Goal: Information Seeking & Learning: Learn about a topic

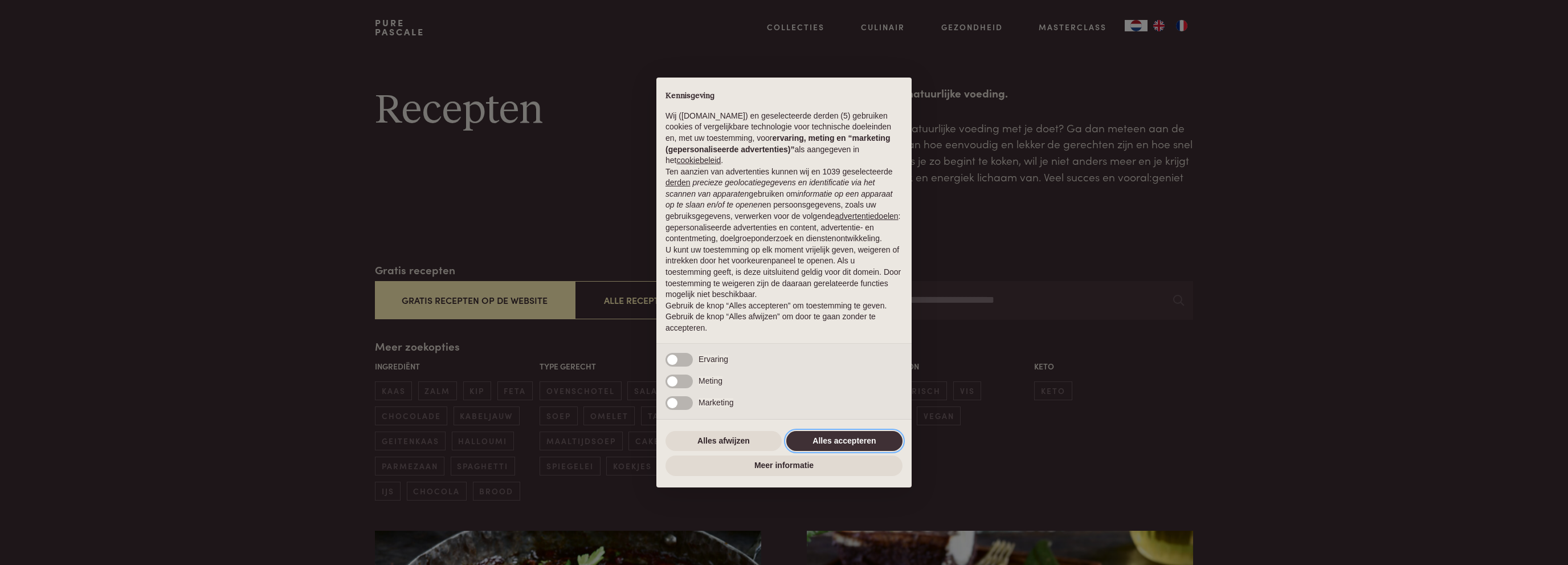
click at [890, 442] on button "Alles accepteren" at bounding box center [844, 441] width 116 height 20
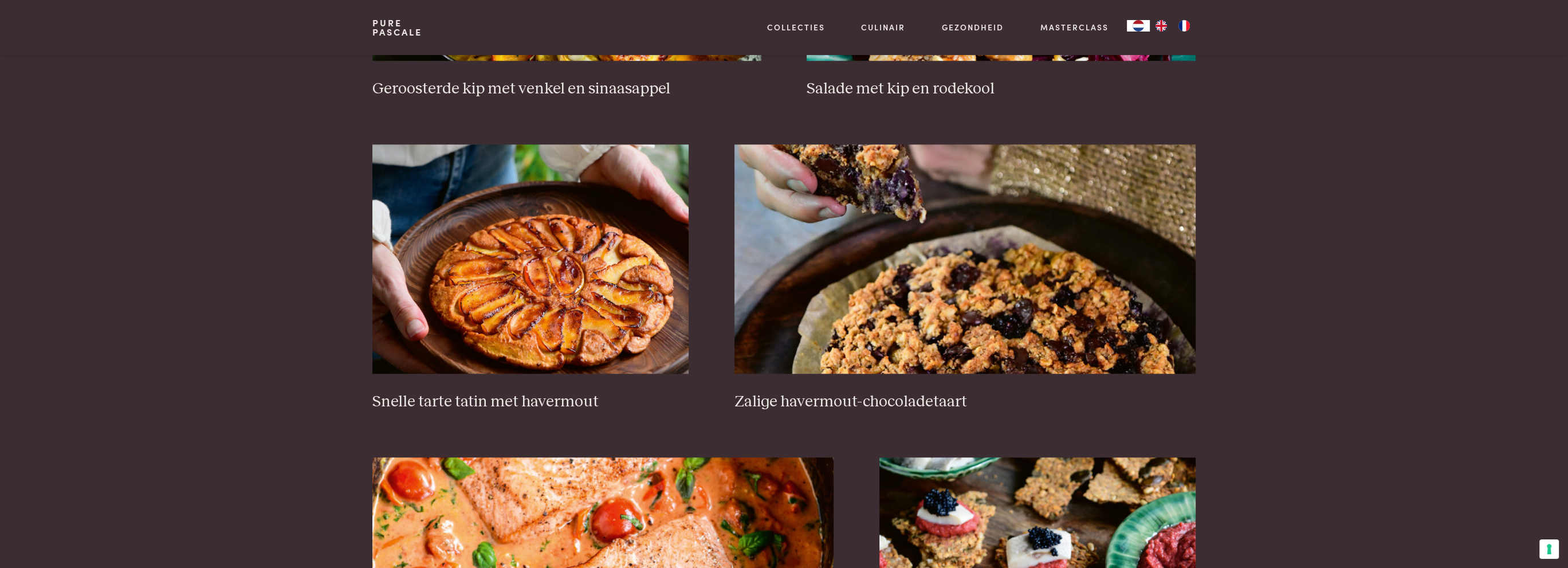
scroll to position [1662, 0]
click at [562, 229] on img at bounding box center [530, 258] width 316 height 229
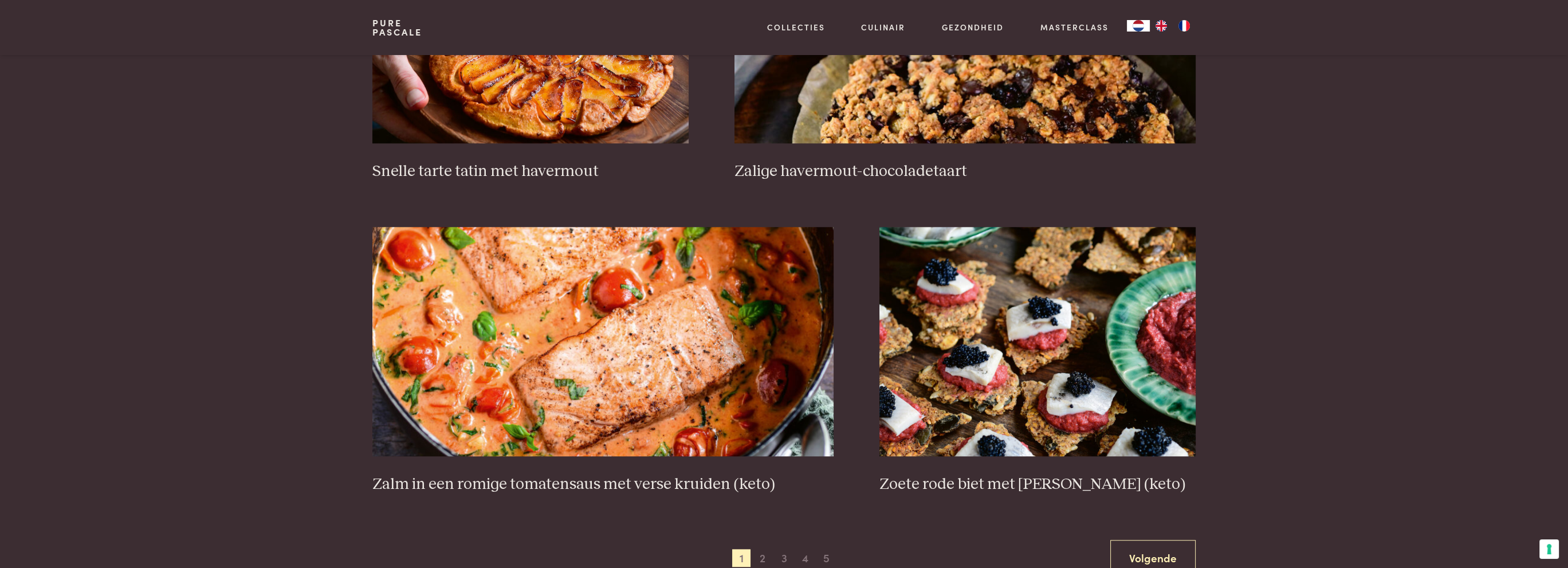
scroll to position [1949, 0]
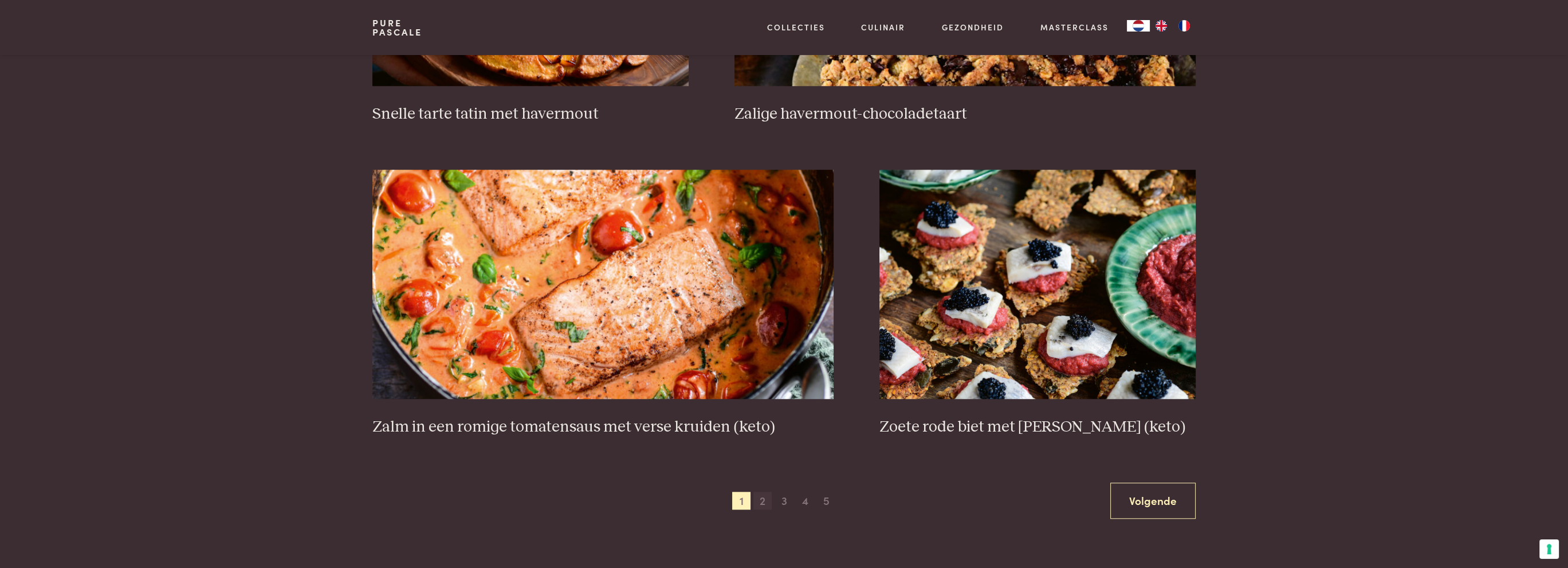
click at [757, 498] on span "2" at bounding box center [763, 501] width 18 height 18
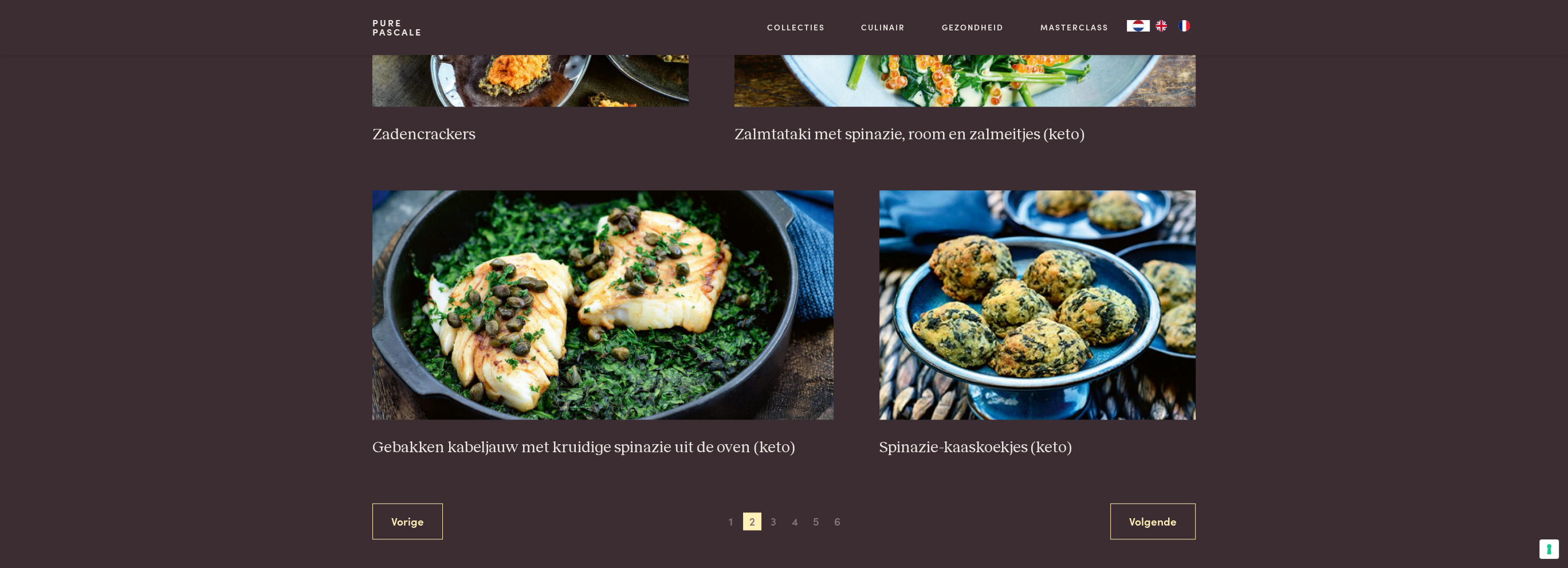
scroll to position [1983, 0]
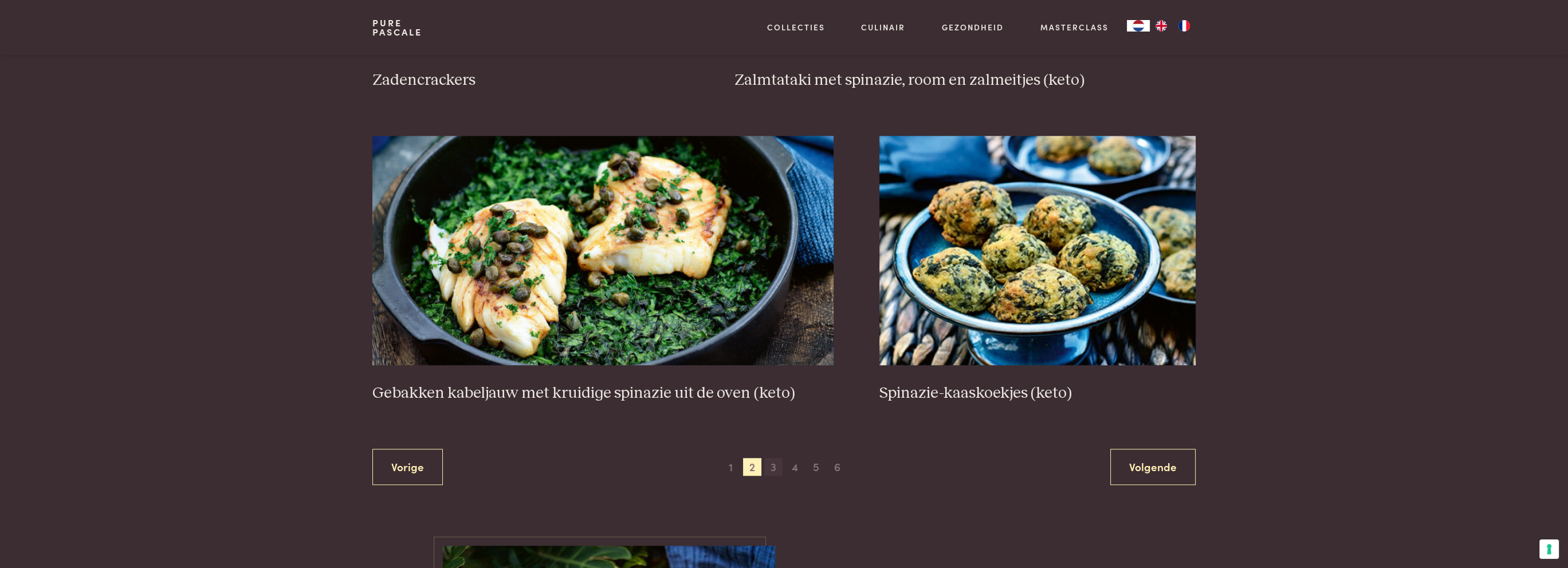
click at [768, 470] on span "3" at bounding box center [774, 467] width 18 height 18
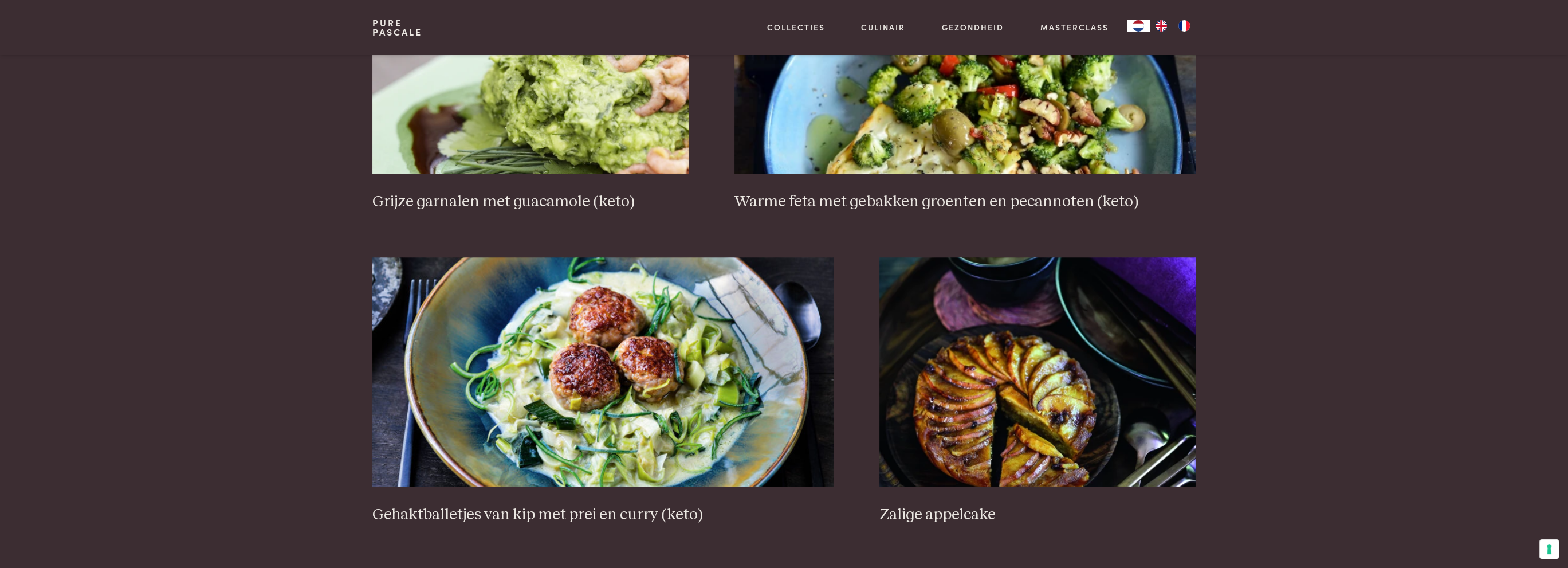
scroll to position [2097, 0]
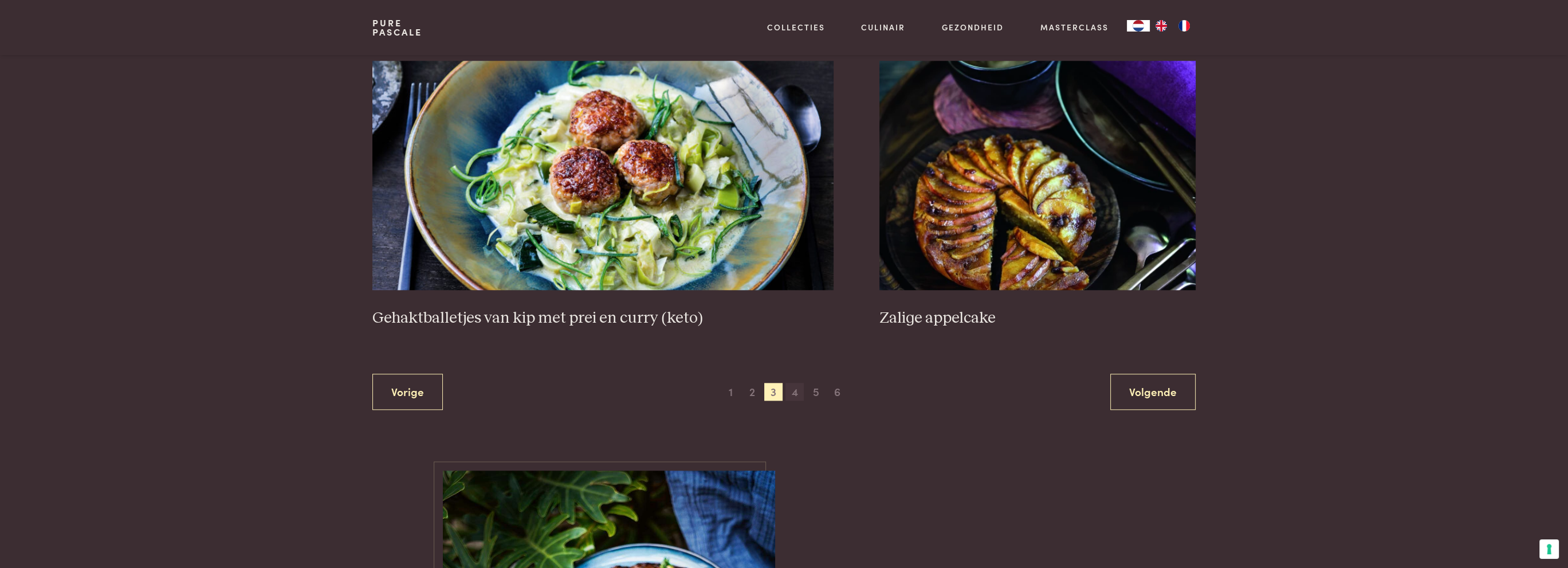
click at [796, 390] on span "4" at bounding box center [795, 392] width 18 height 18
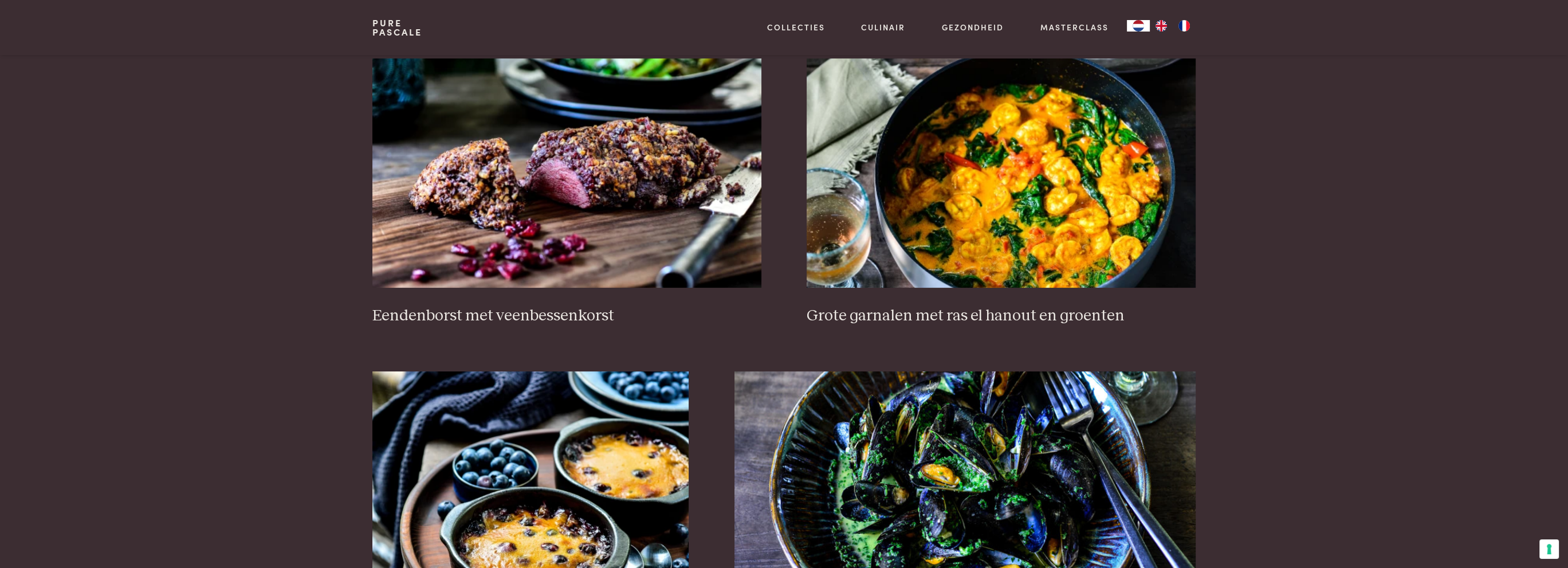
scroll to position [492, 0]
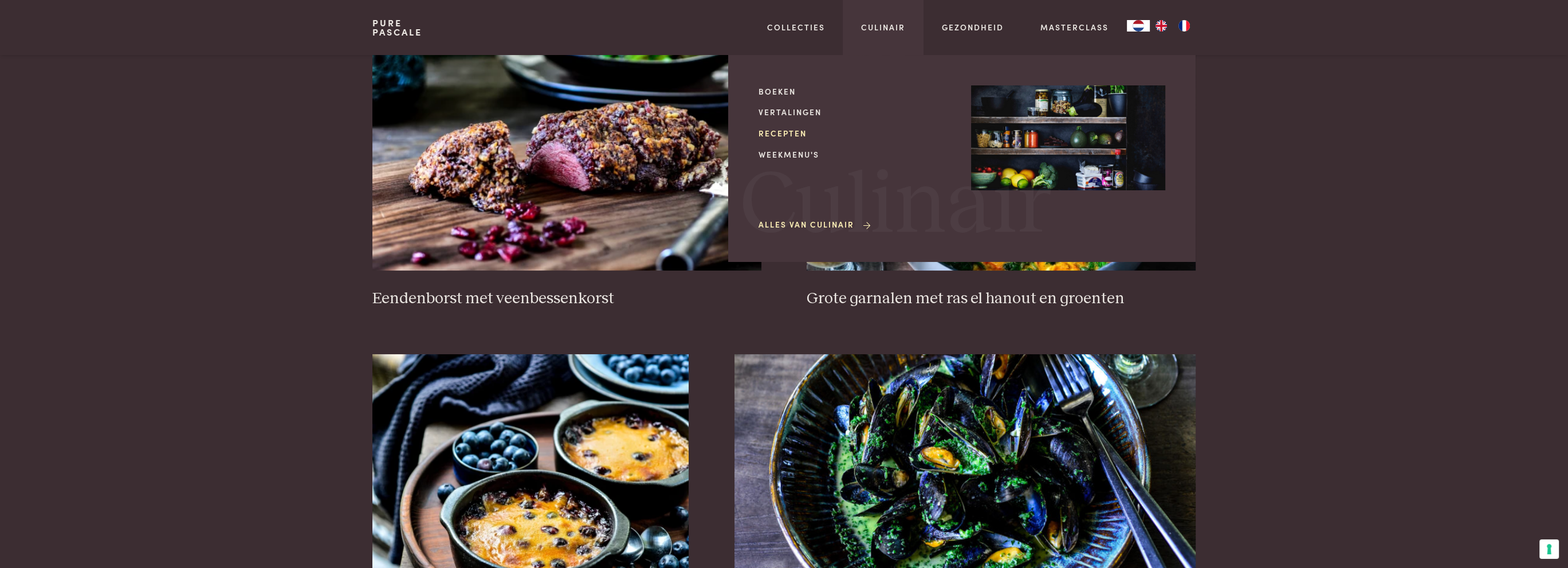
click at [798, 135] on link "Recepten" at bounding box center [856, 133] width 194 height 12
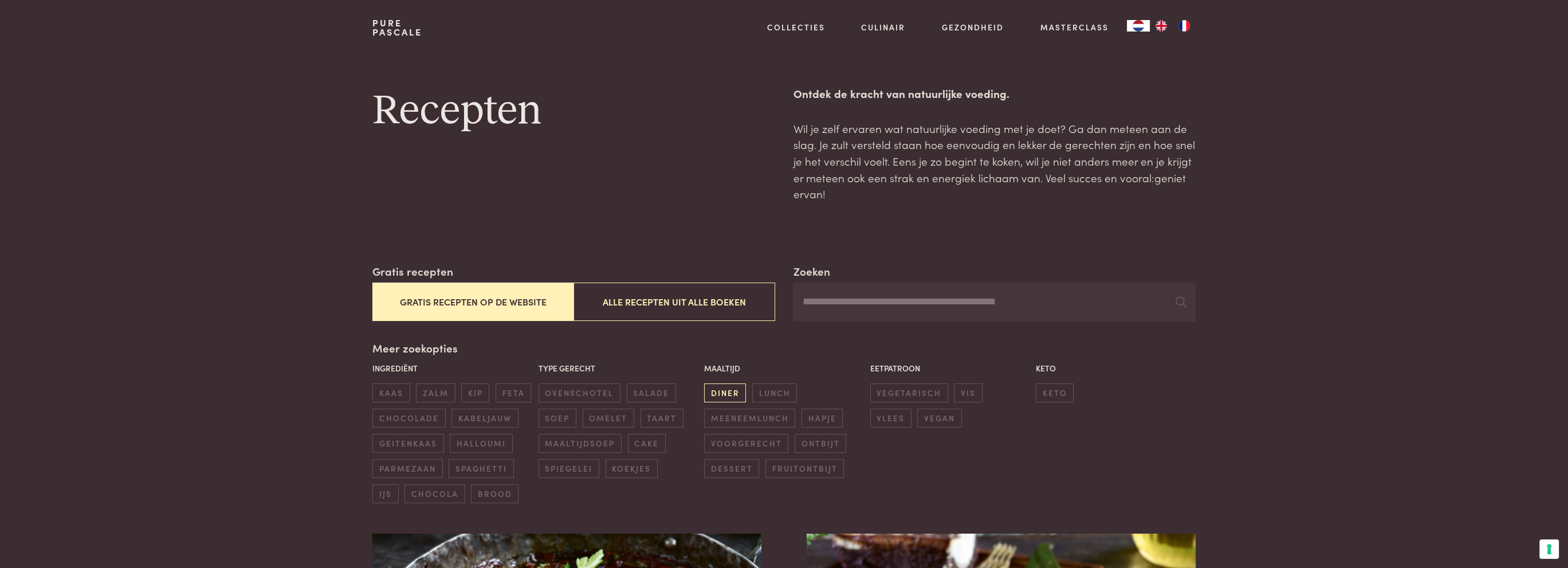
click at [716, 393] on span "diner" at bounding box center [725, 393] width 42 height 19
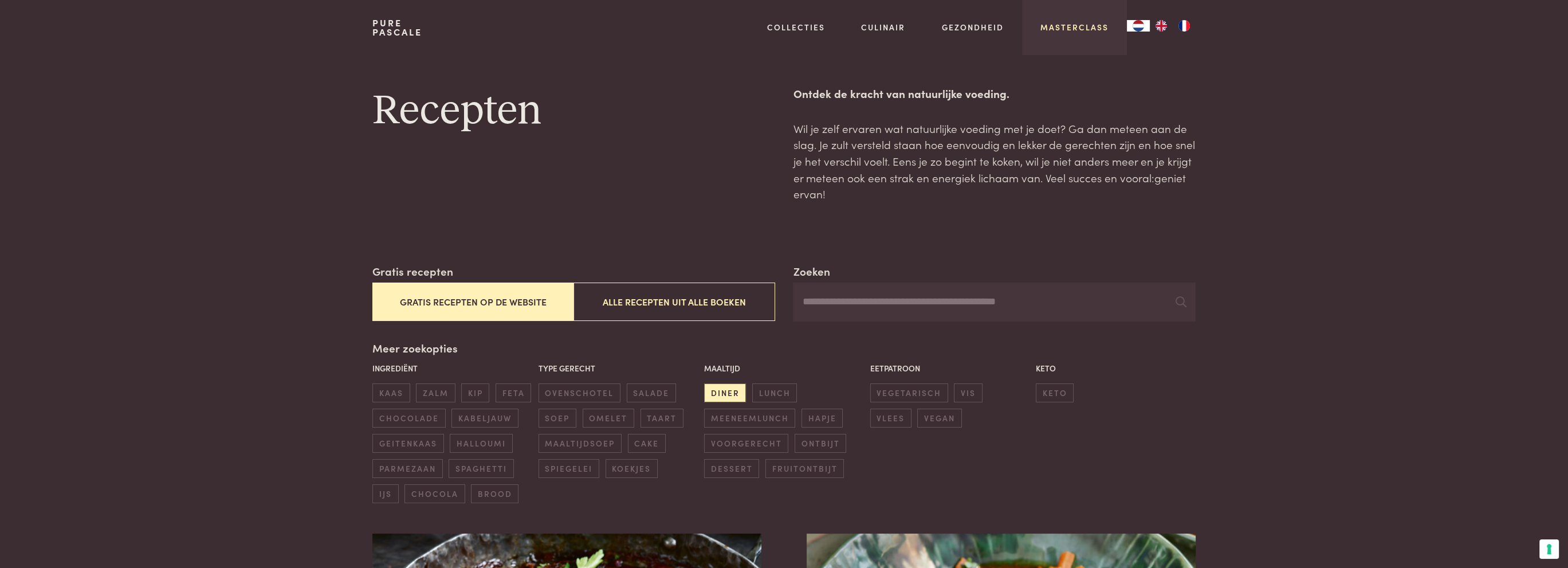
click at [1075, 24] on link "Masterclass" at bounding box center [1074, 27] width 68 height 12
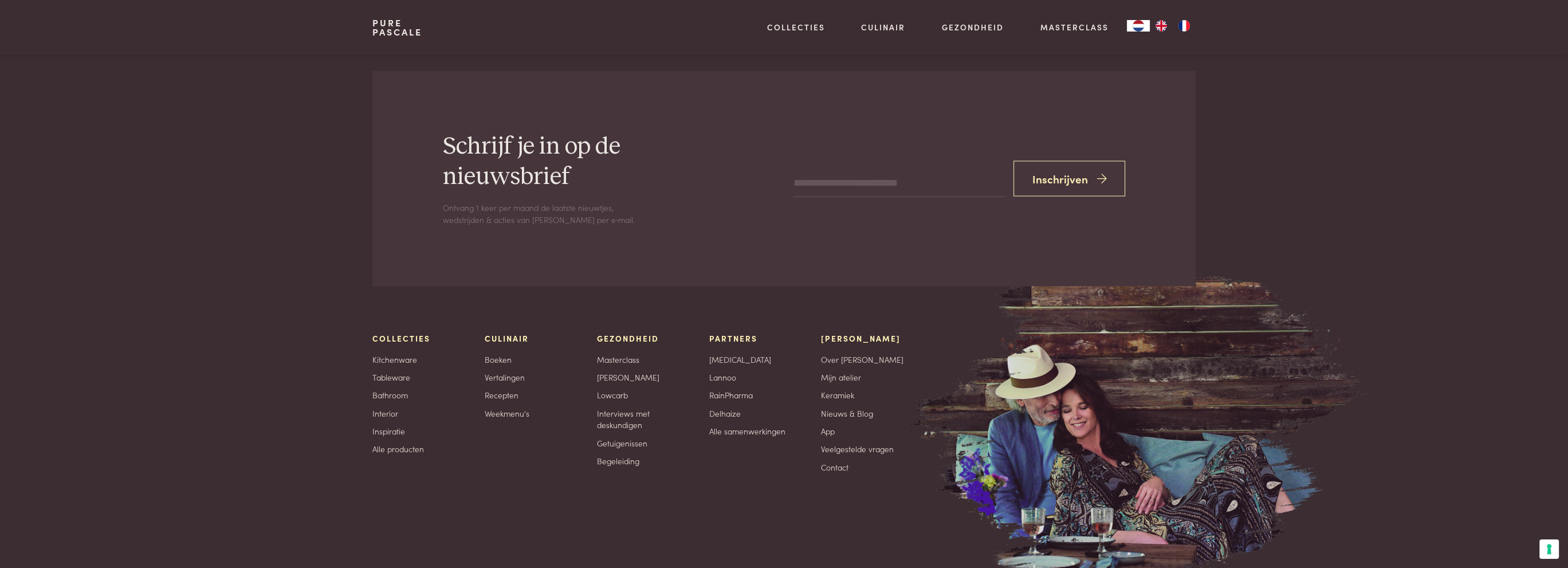
scroll to position [3955, 0]
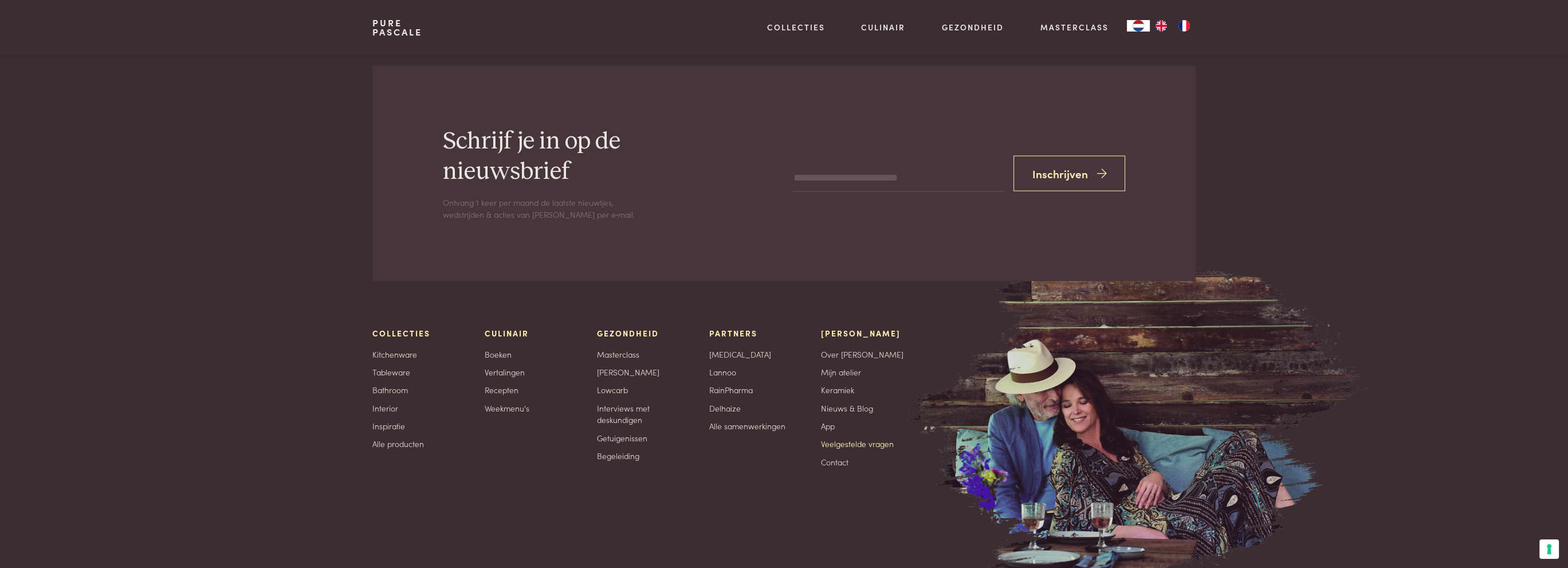
click at [841, 438] on link "Veelgestelde vragen" at bounding box center [858, 444] width 73 height 12
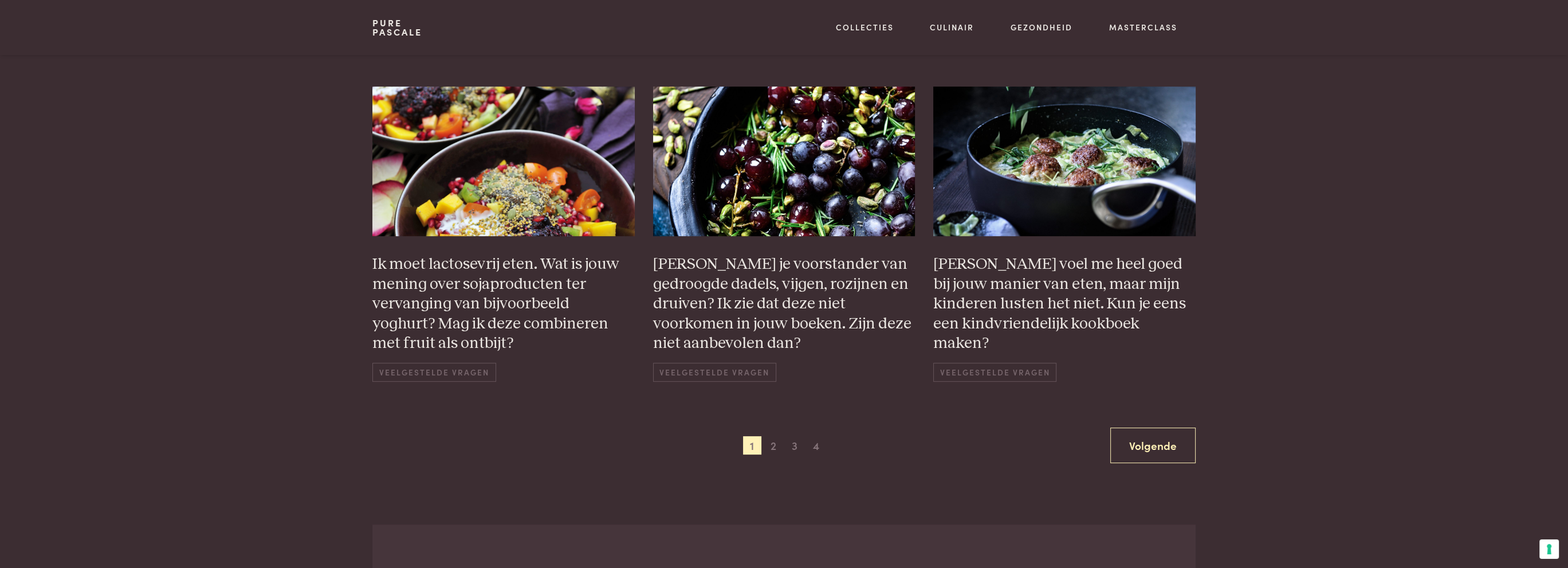
scroll to position [917, 0]
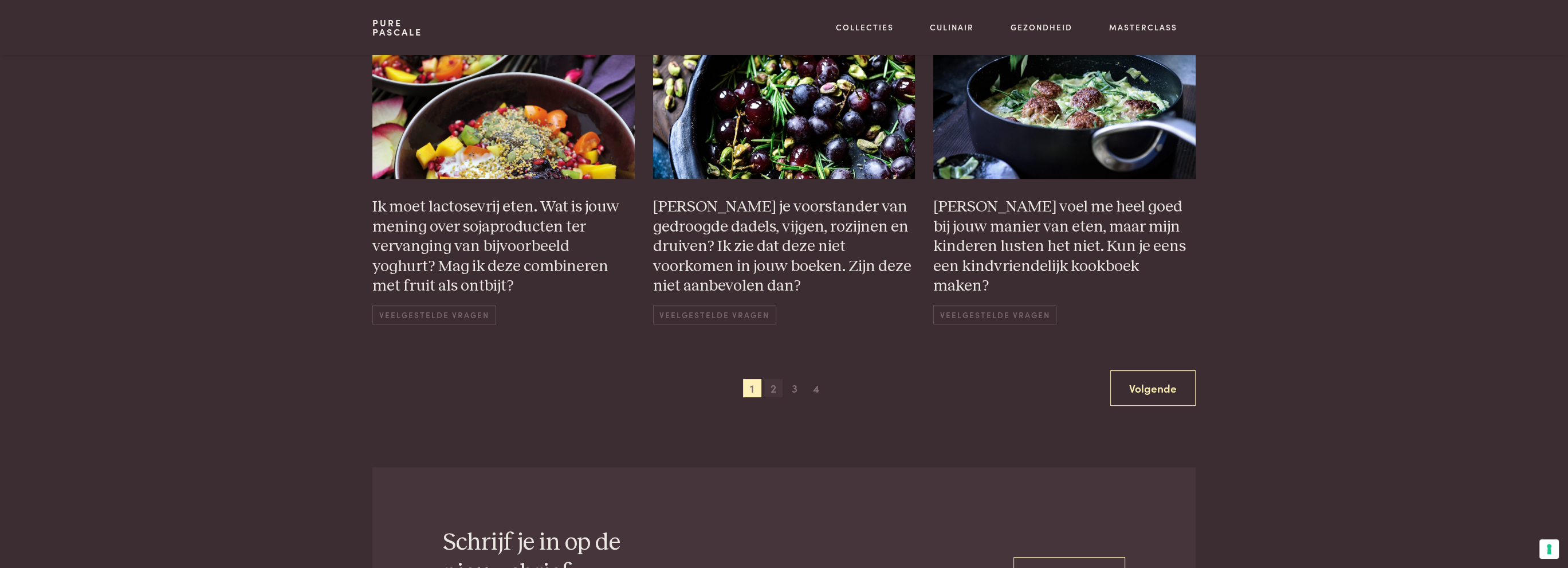
click at [770, 384] on span "2" at bounding box center [774, 388] width 18 height 18
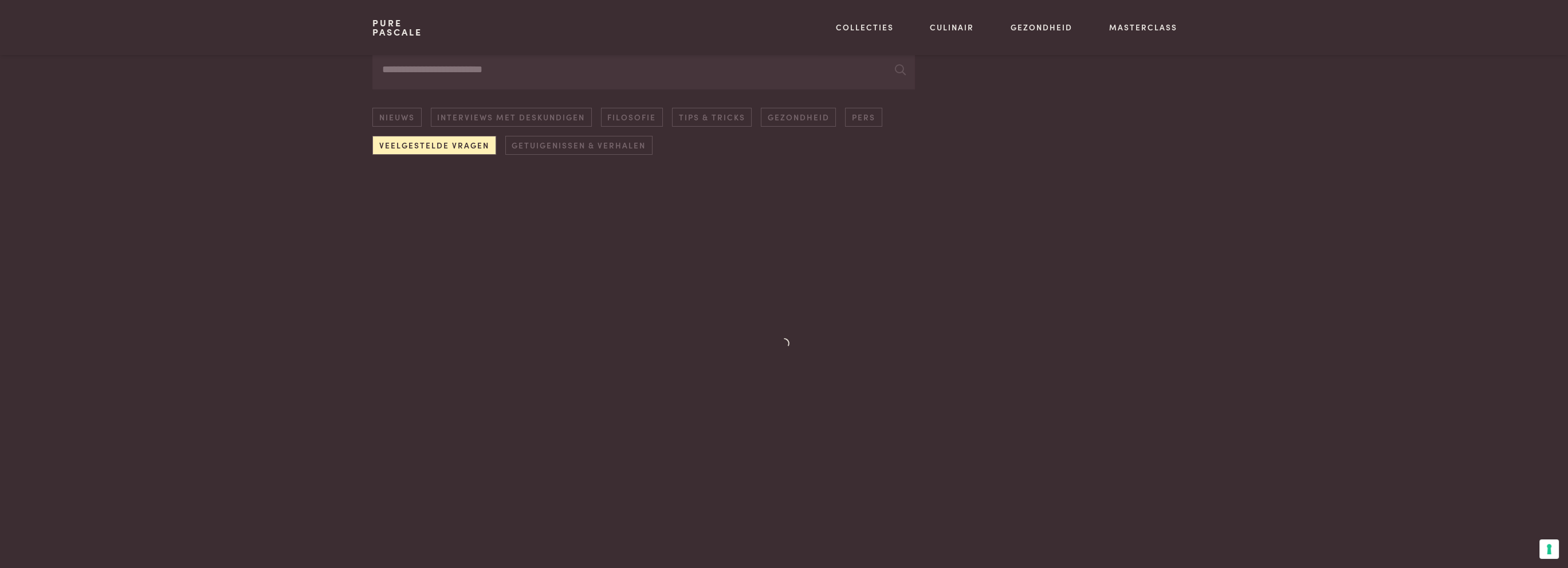
scroll to position [164, 0]
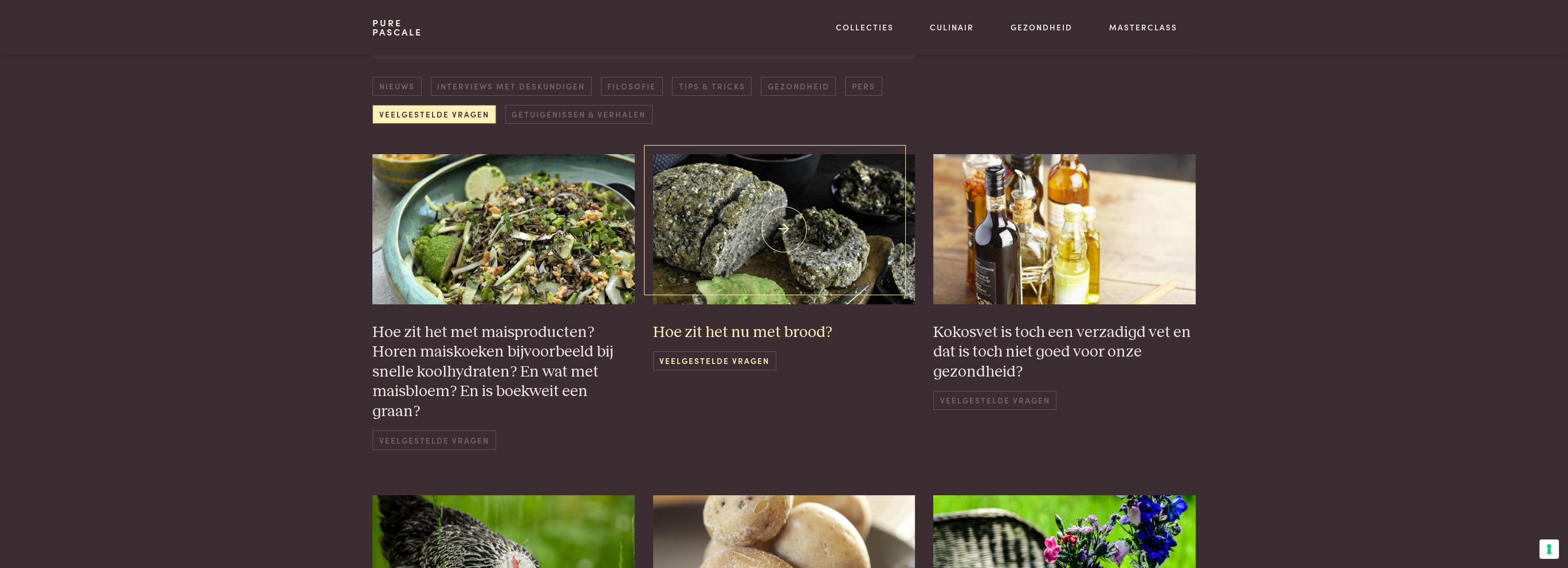
click at [679, 364] on span "Veelgestelde vragen" at bounding box center [714, 361] width 123 height 19
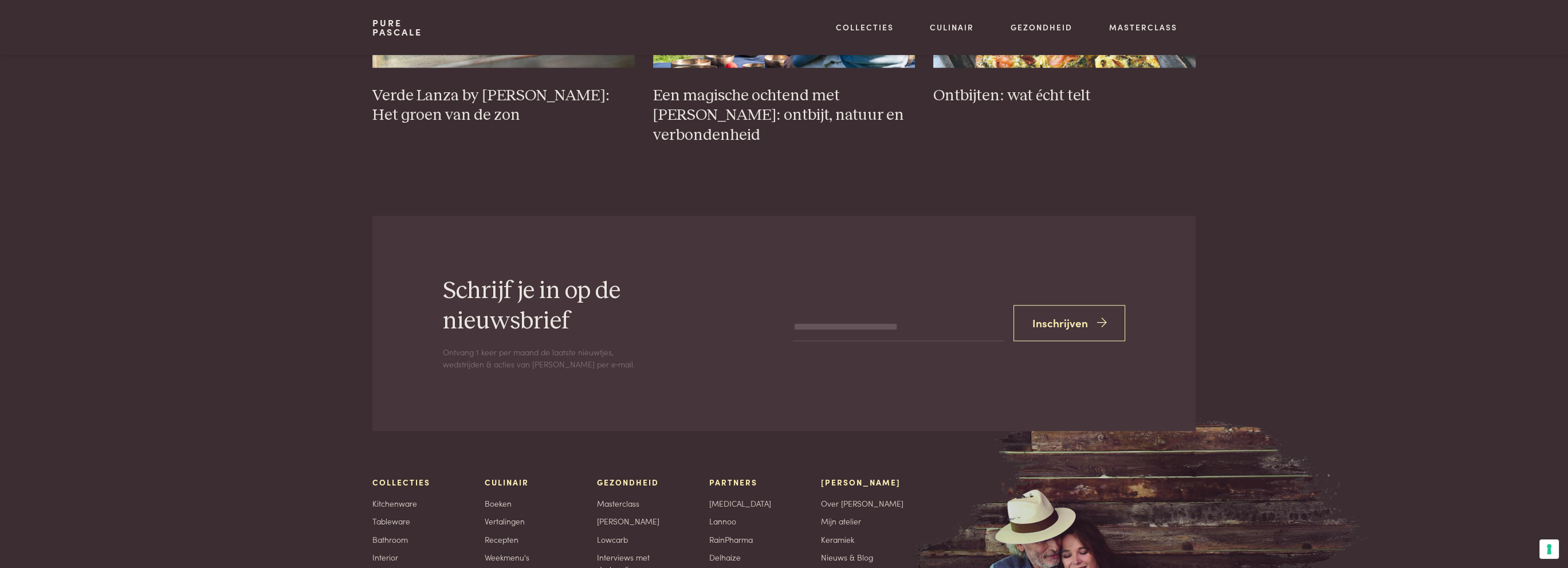
scroll to position [2507, 0]
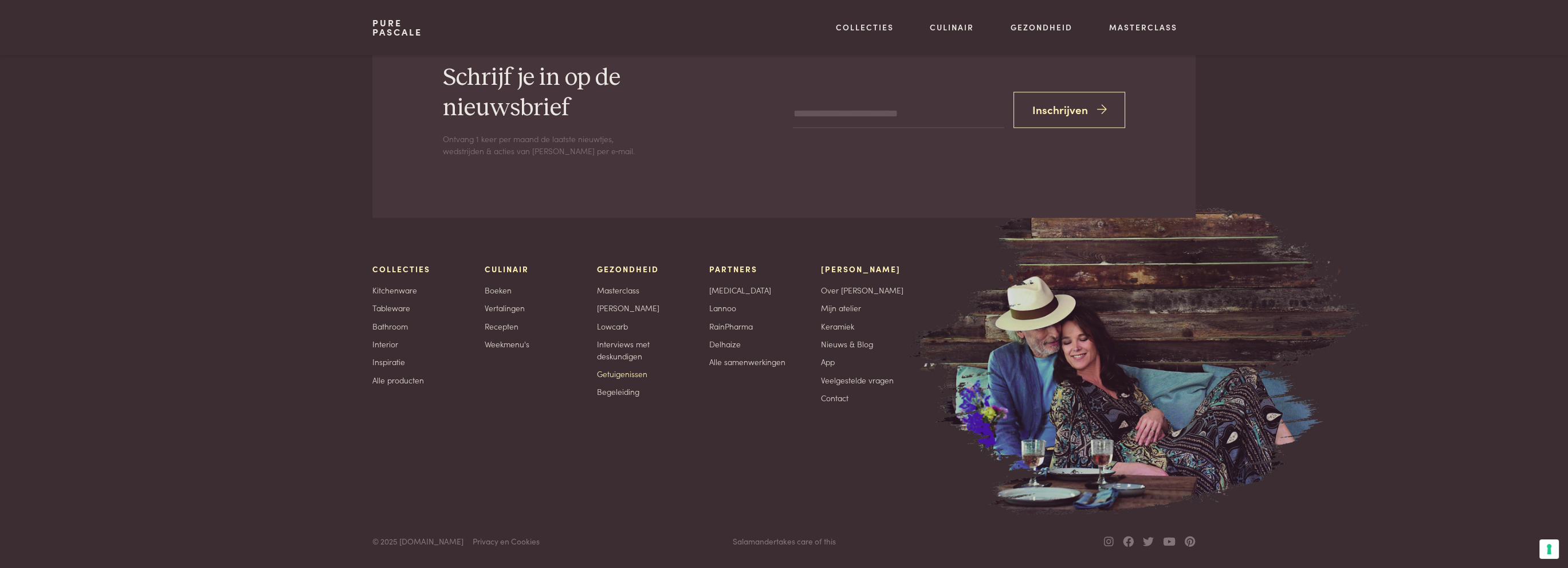
click at [612, 371] on link "Getuigenissen" at bounding box center [622, 374] width 50 height 12
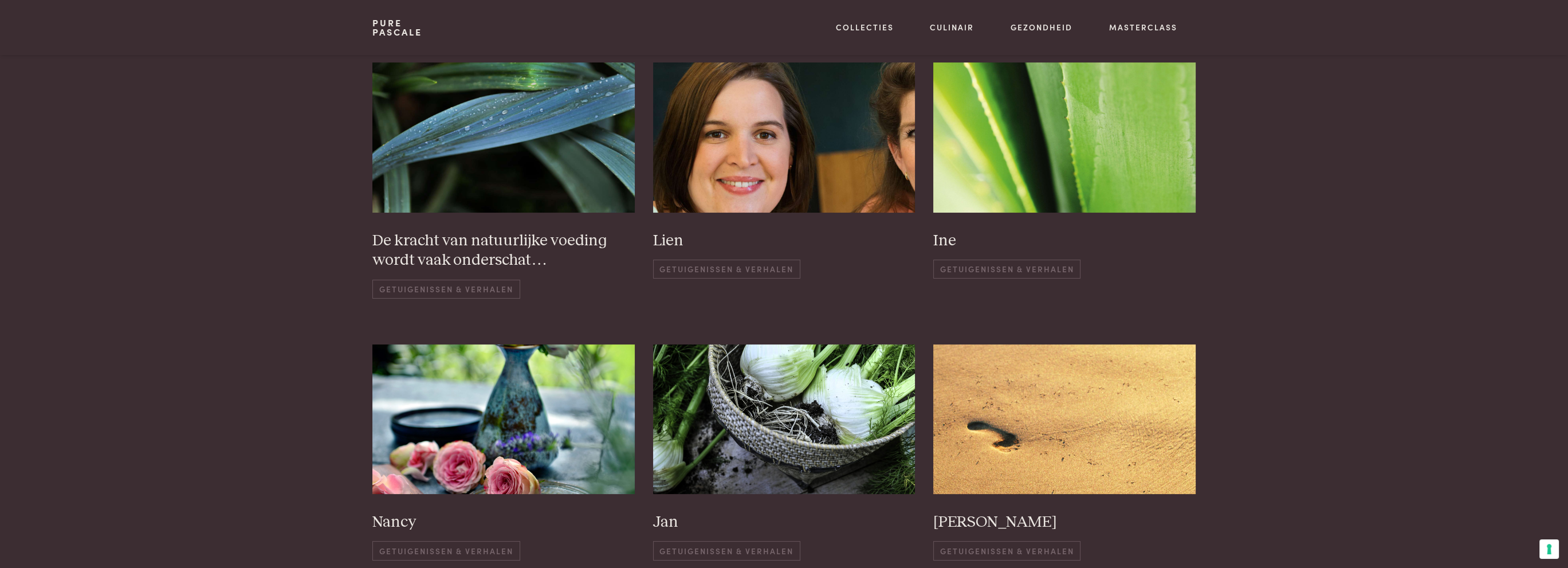
scroll to position [287, 0]
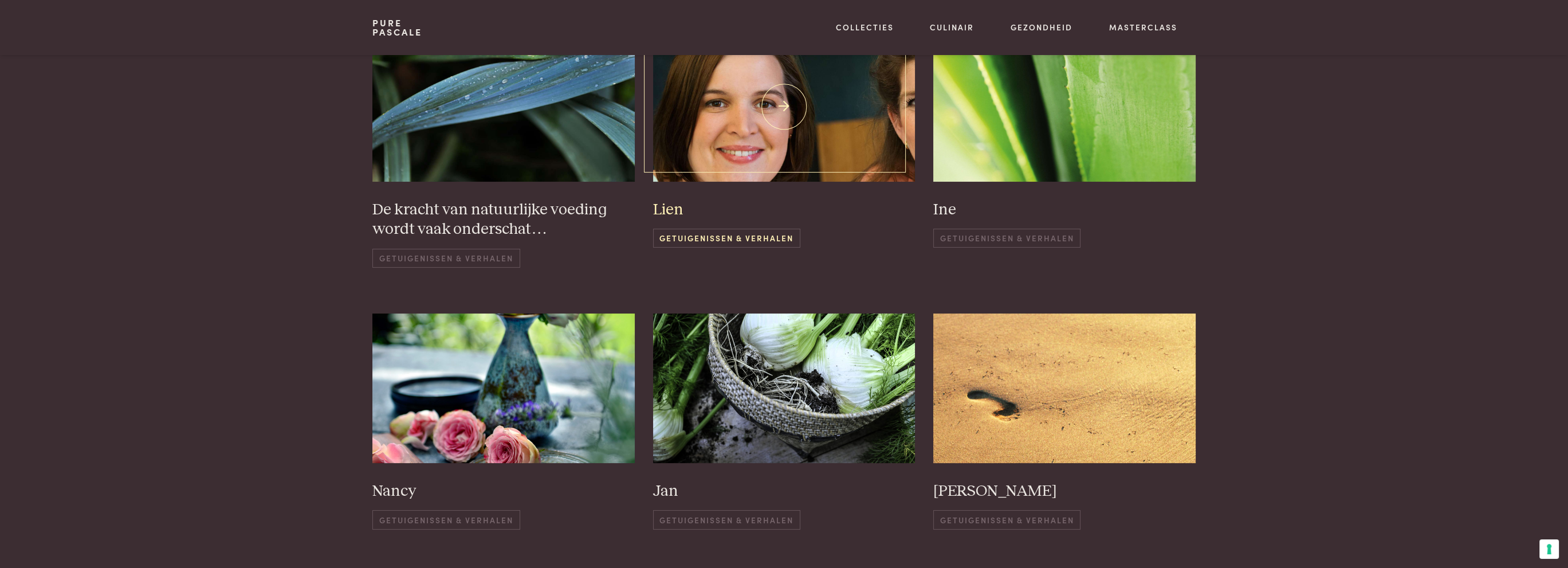
click at [695, 243] on span "Getuigenissen & Verhalen" at bounding box center [726, 238] width 147 height 19
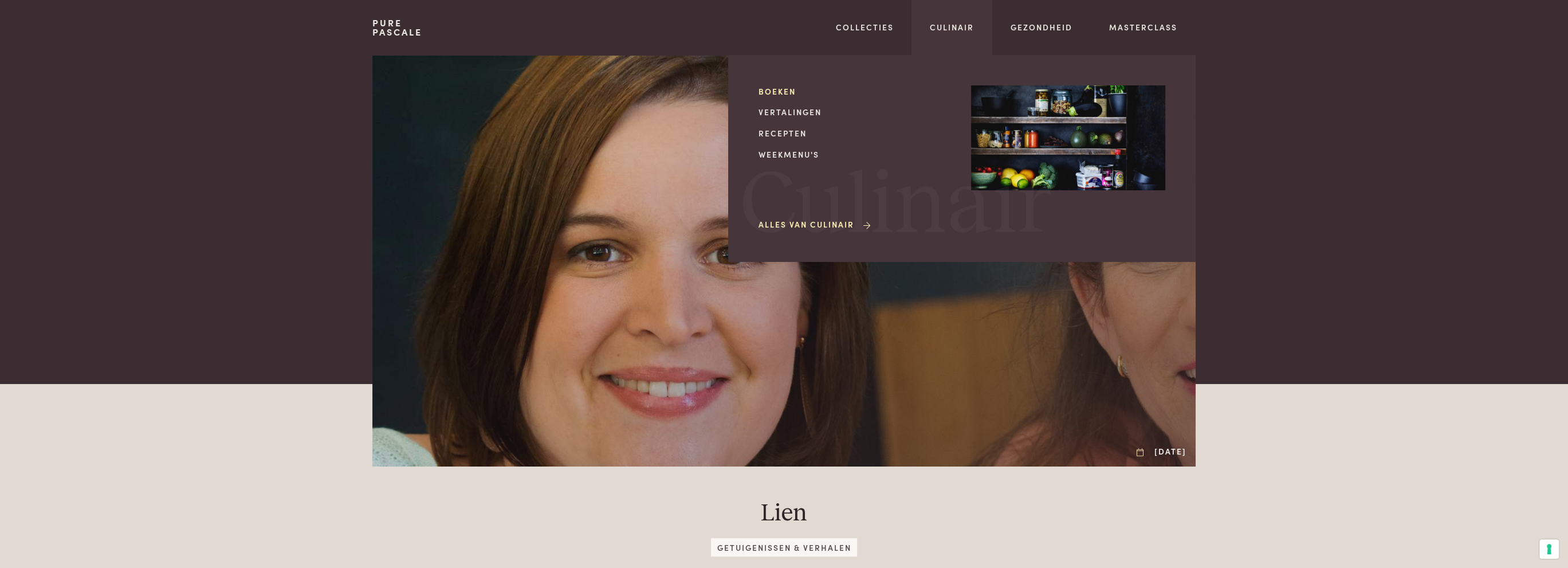
click at [773, 91] on link "Boeken" at bounding box center [856, 91] width 194 height 12
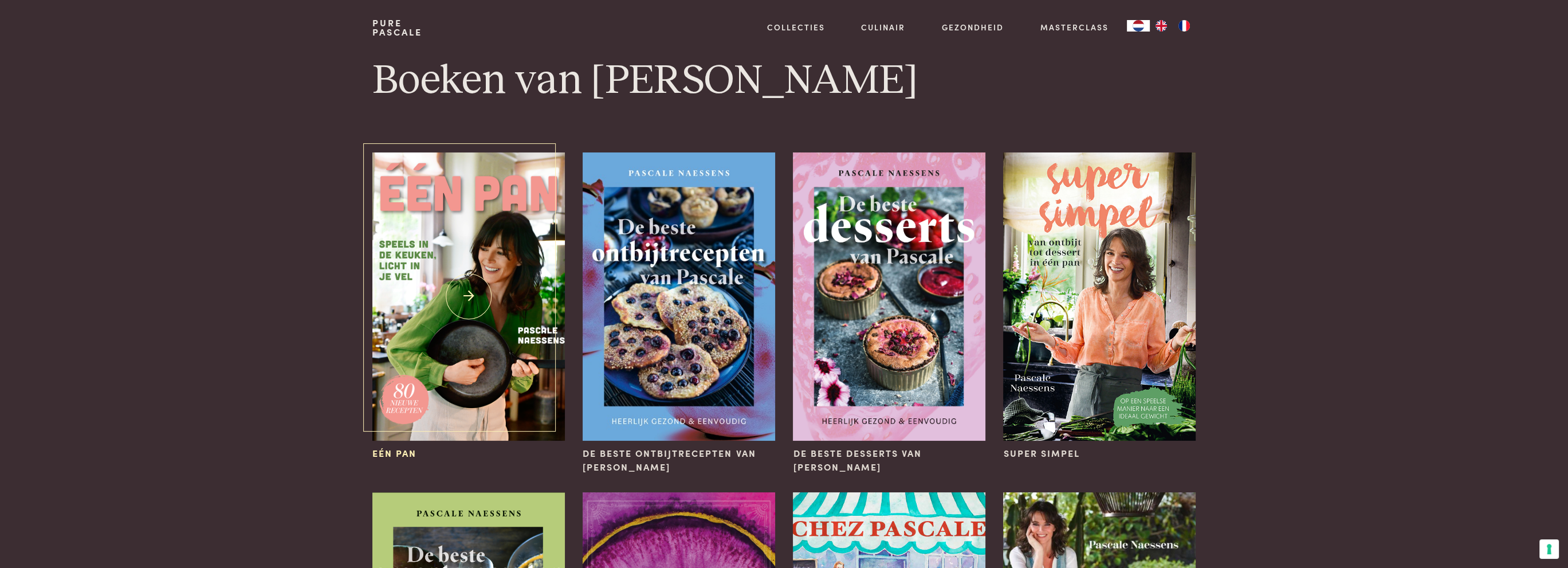
click at [510, 329] on img at bounding box center [468, 297] width 192 height 289
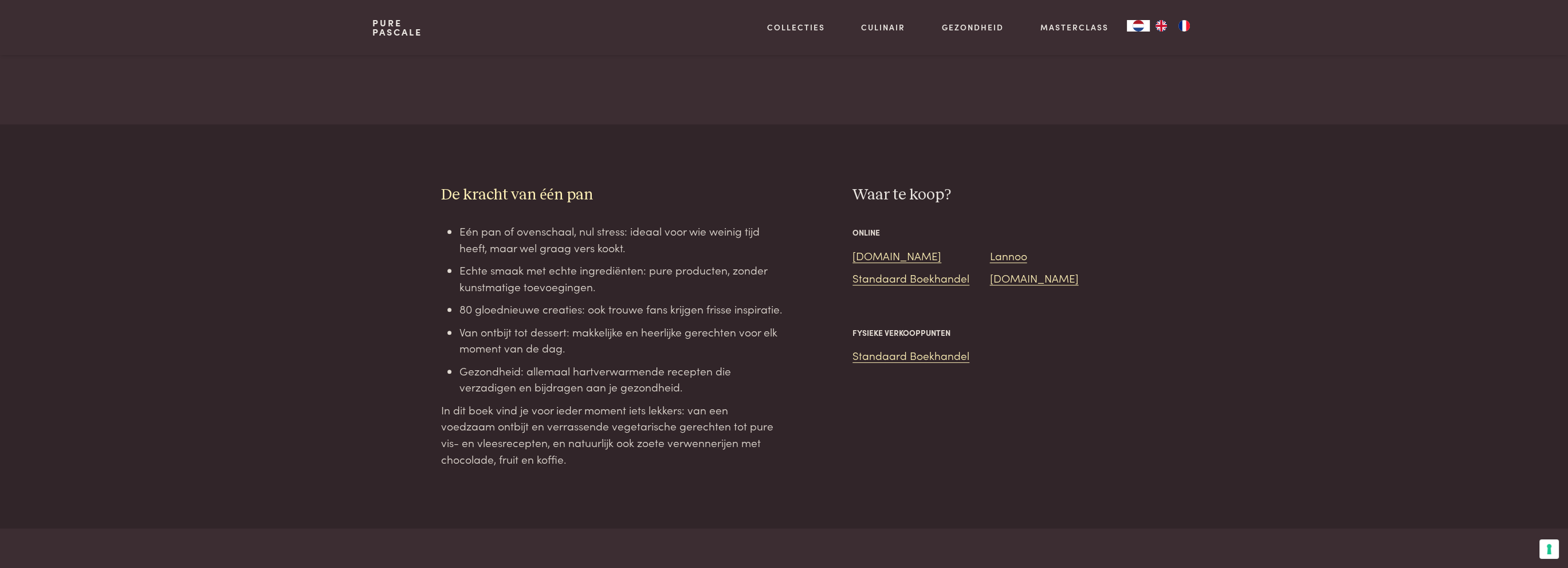
scroll to position [1032, 0]
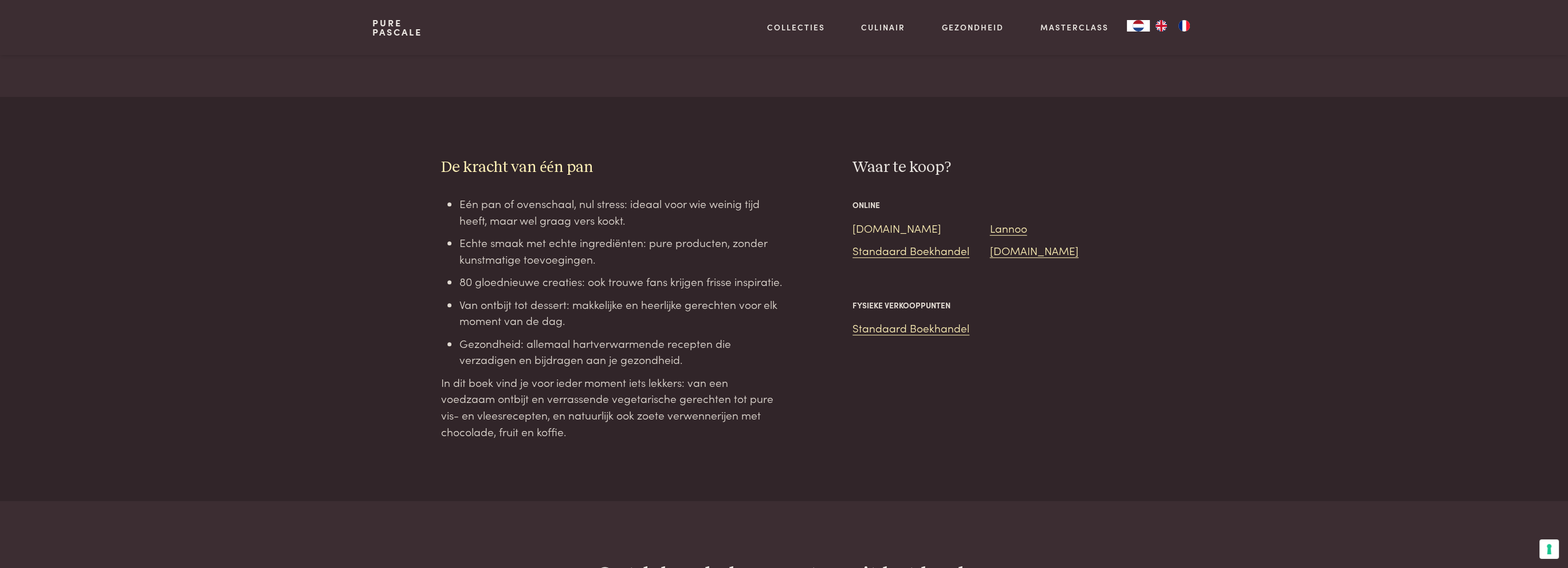
click at [866, 220] on link "[DOMAIN_NAME]" at bounding box center [897, 227] width 89 height 15
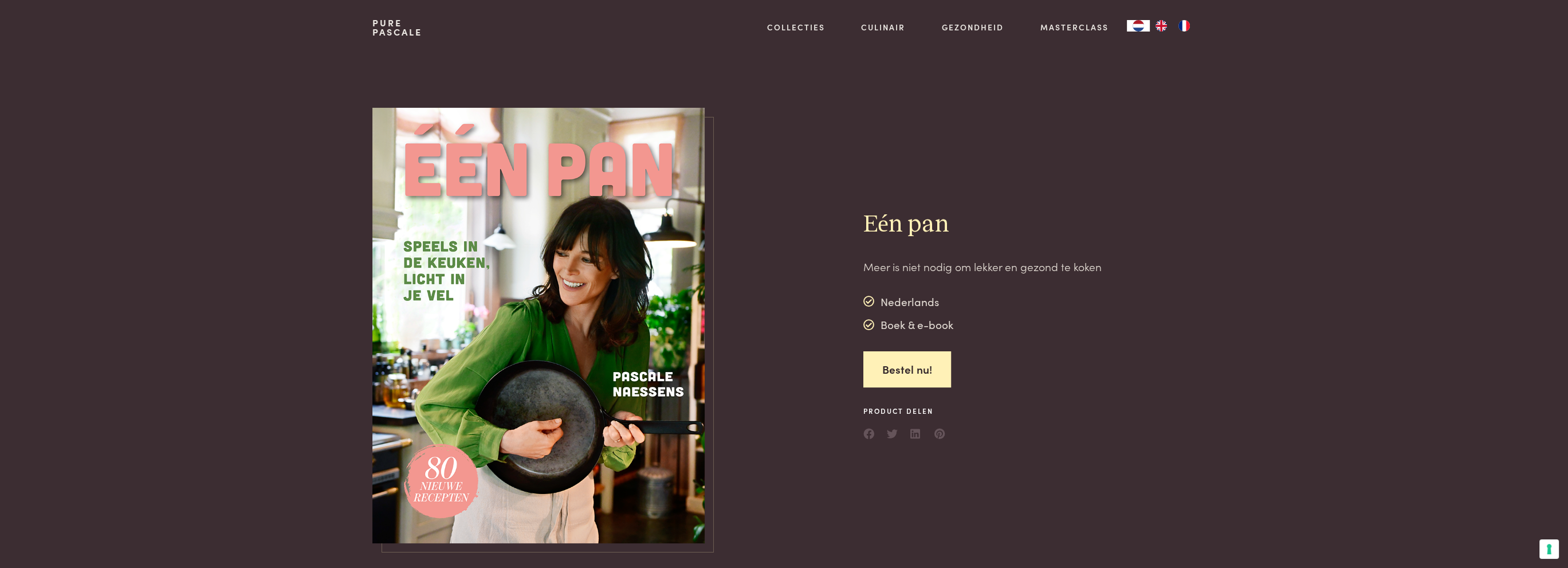
scroll to position [0, 0]
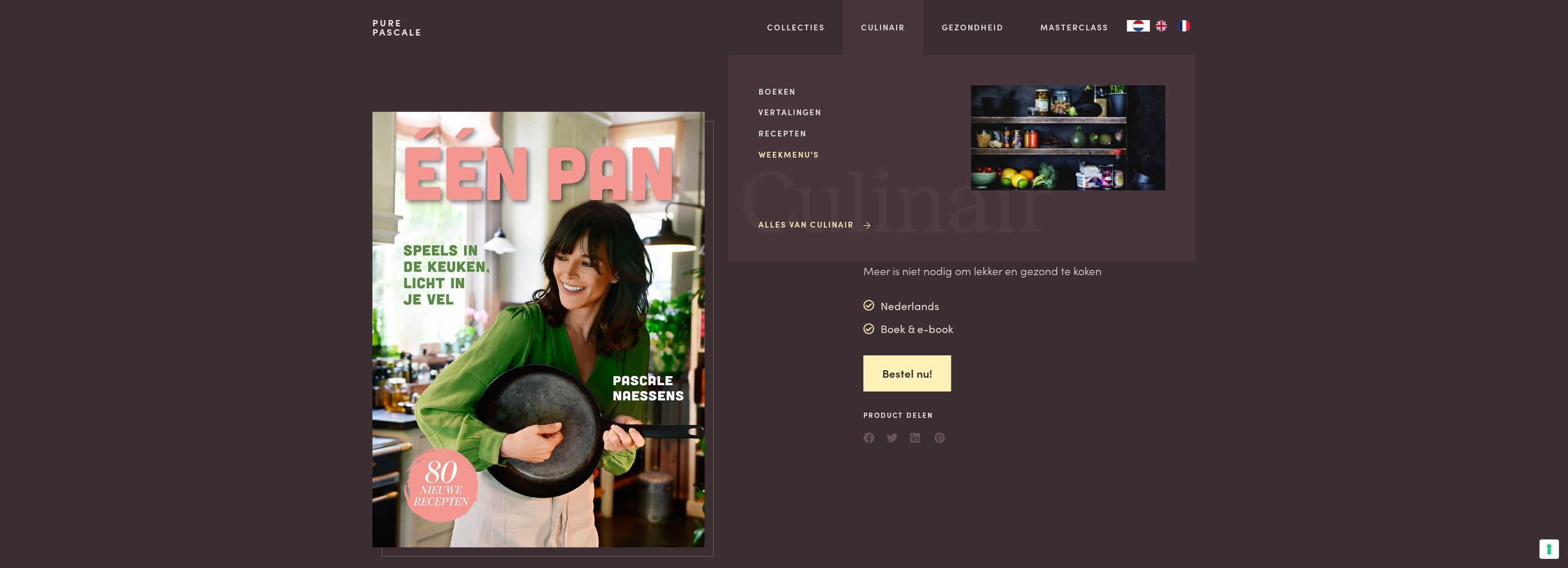
click at [797, 159] on link "Weekmenu's" at bounding box center [856, 155] width 194 height 12
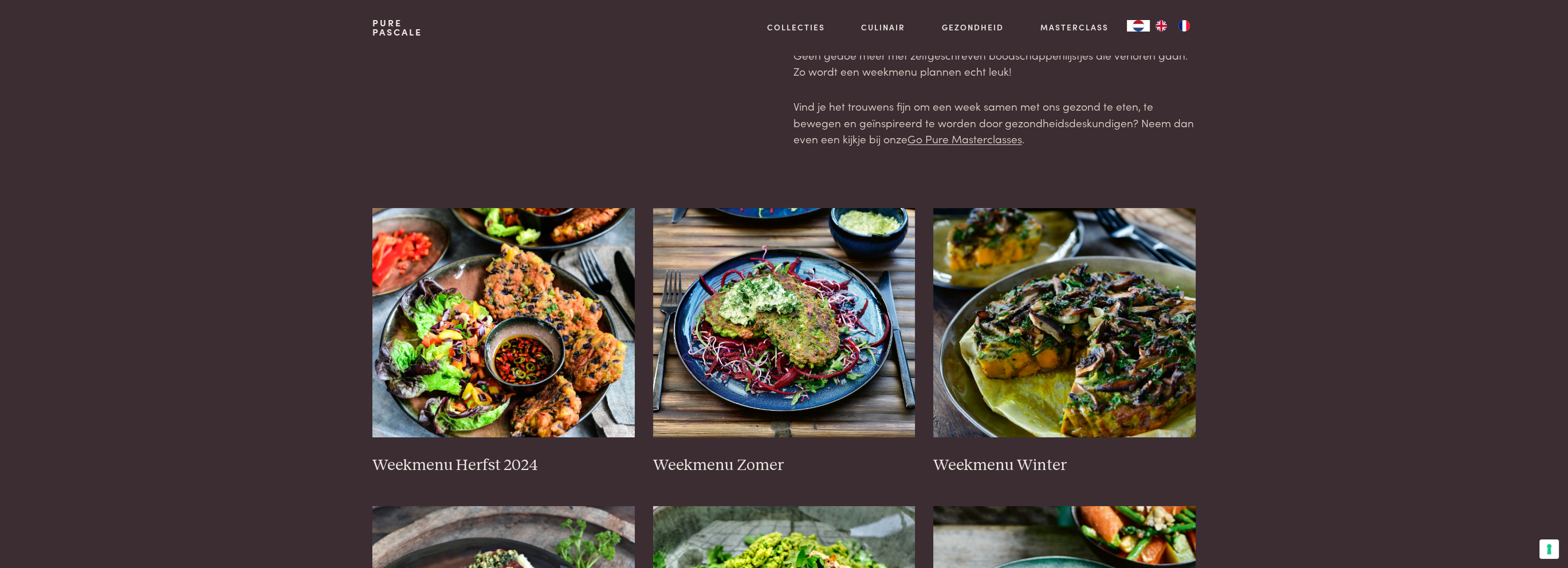
scroll to position [115, 0]
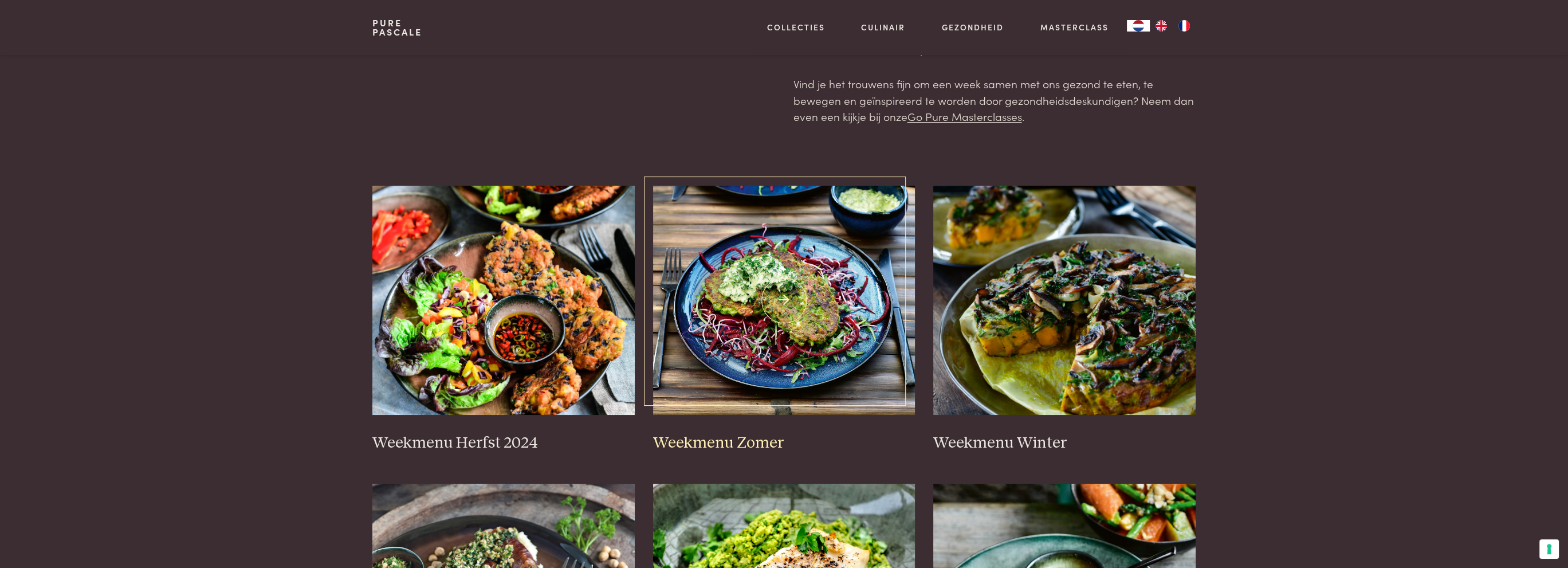
click at [773, 299] on img at bounding box center [784, 300] width 262 height 229
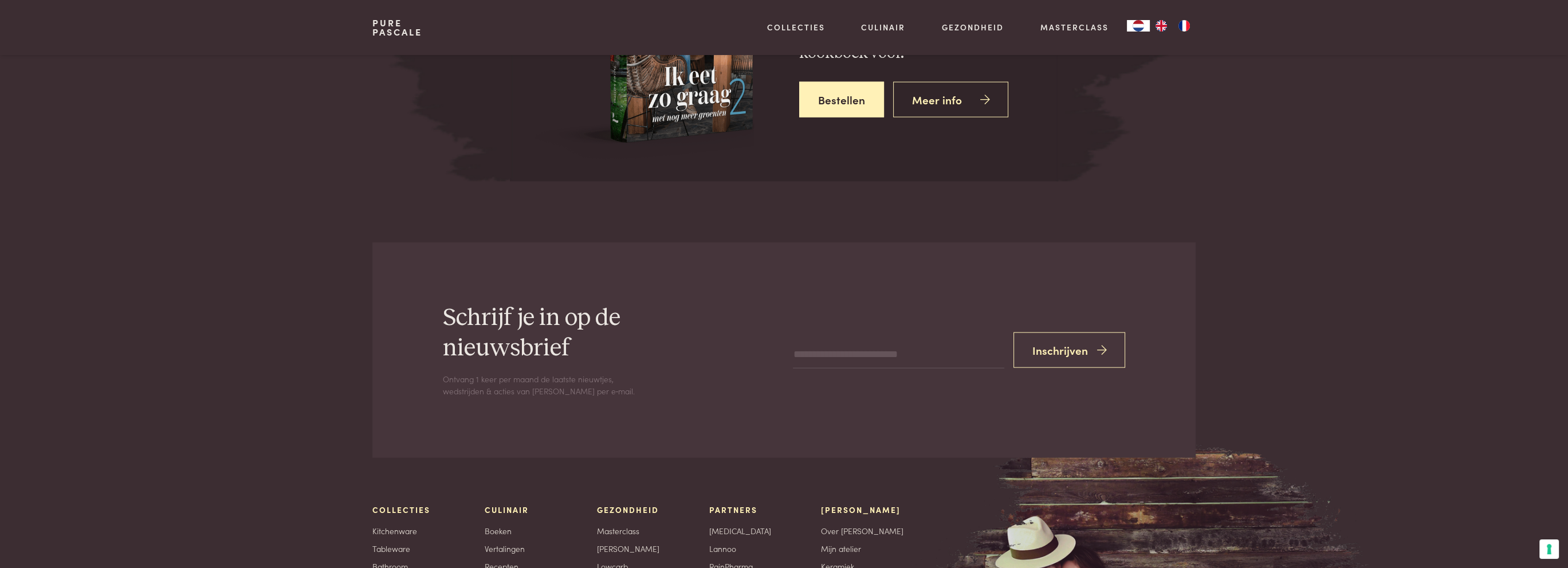
scroll to position [4712, 0]
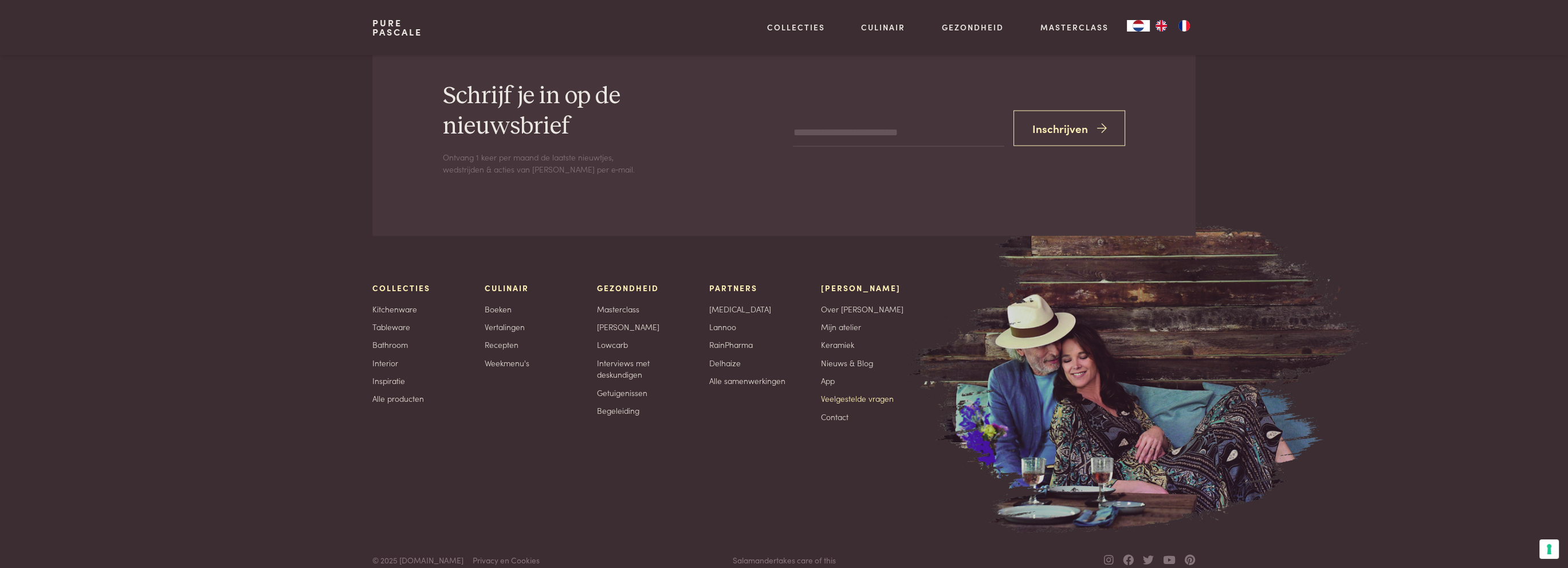
click at [839, 392] on link "Veelgestelde vragen" at bounding box center [858, 398] width 73 height 12
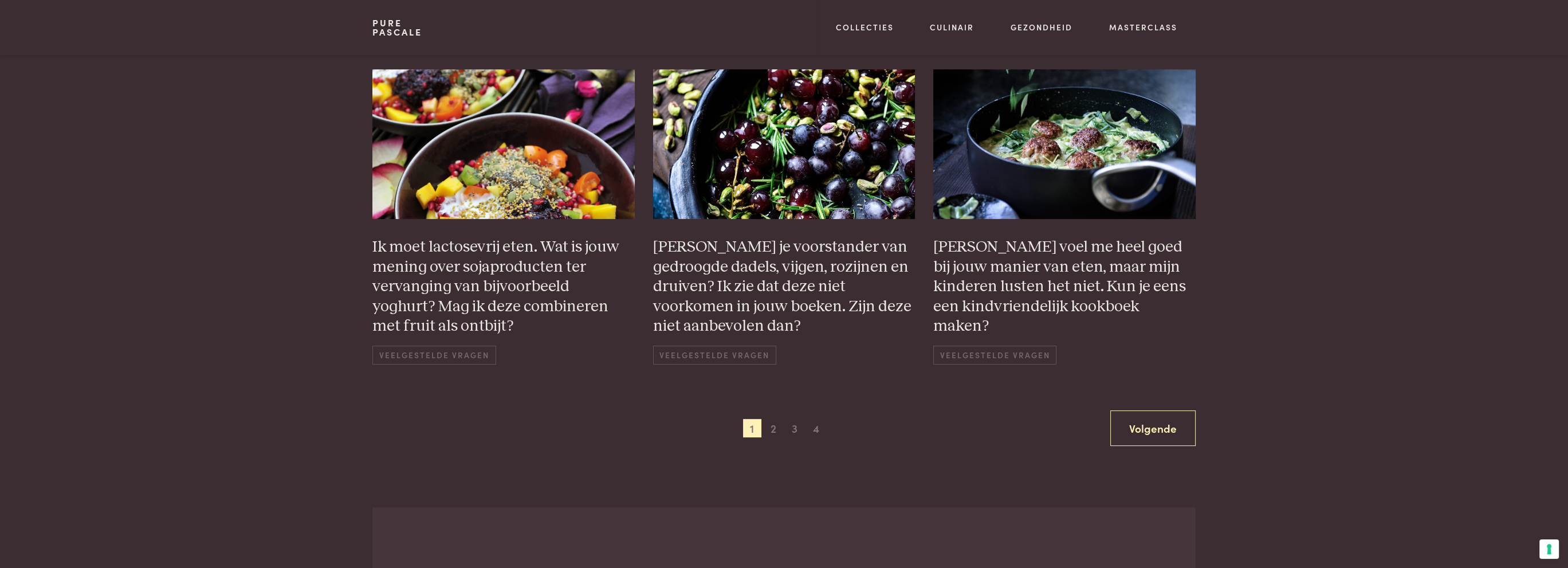
scroll to position [917, 0]
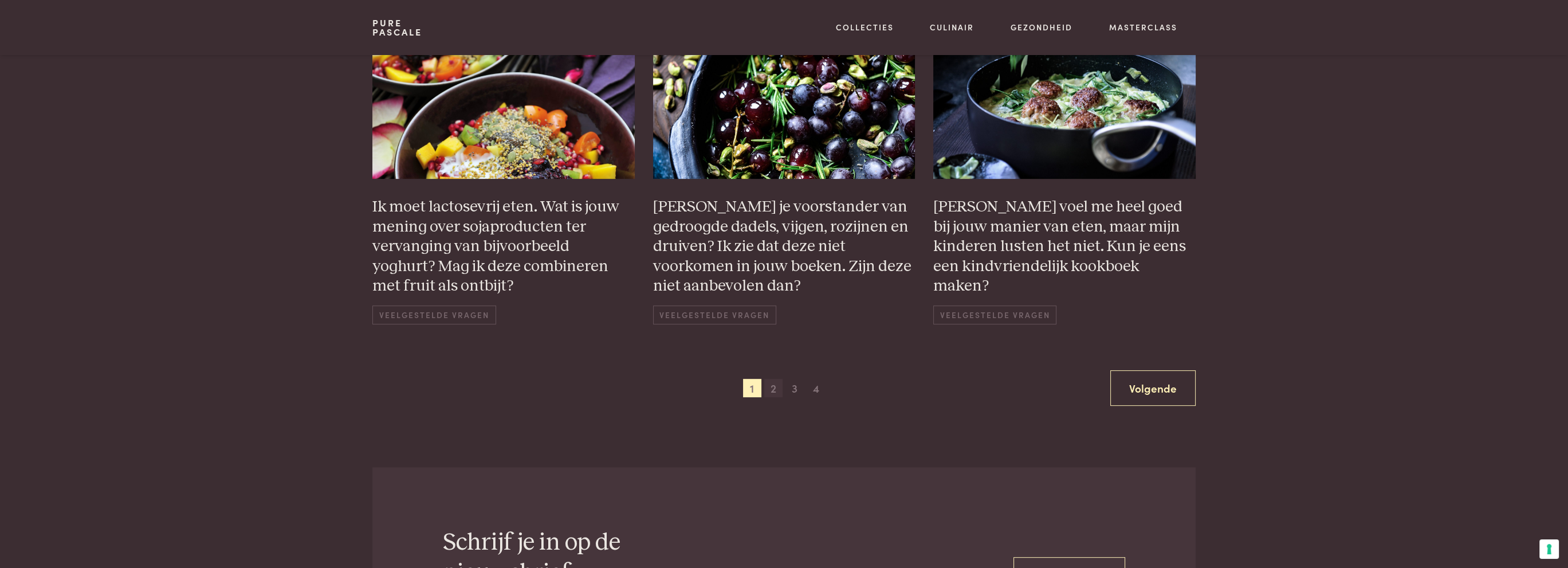
click at [776, 385] on span "2" at bounding box center [774, 388] width 18 height 18
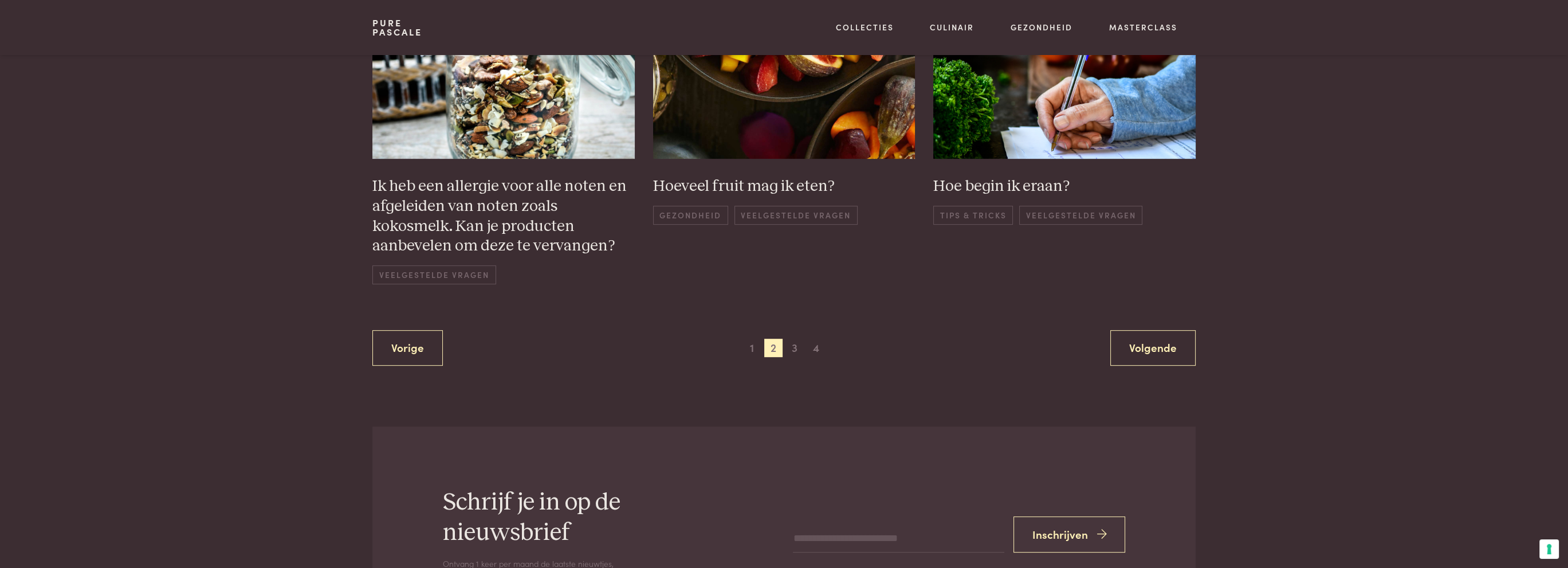
scroll to position [1024, 0]
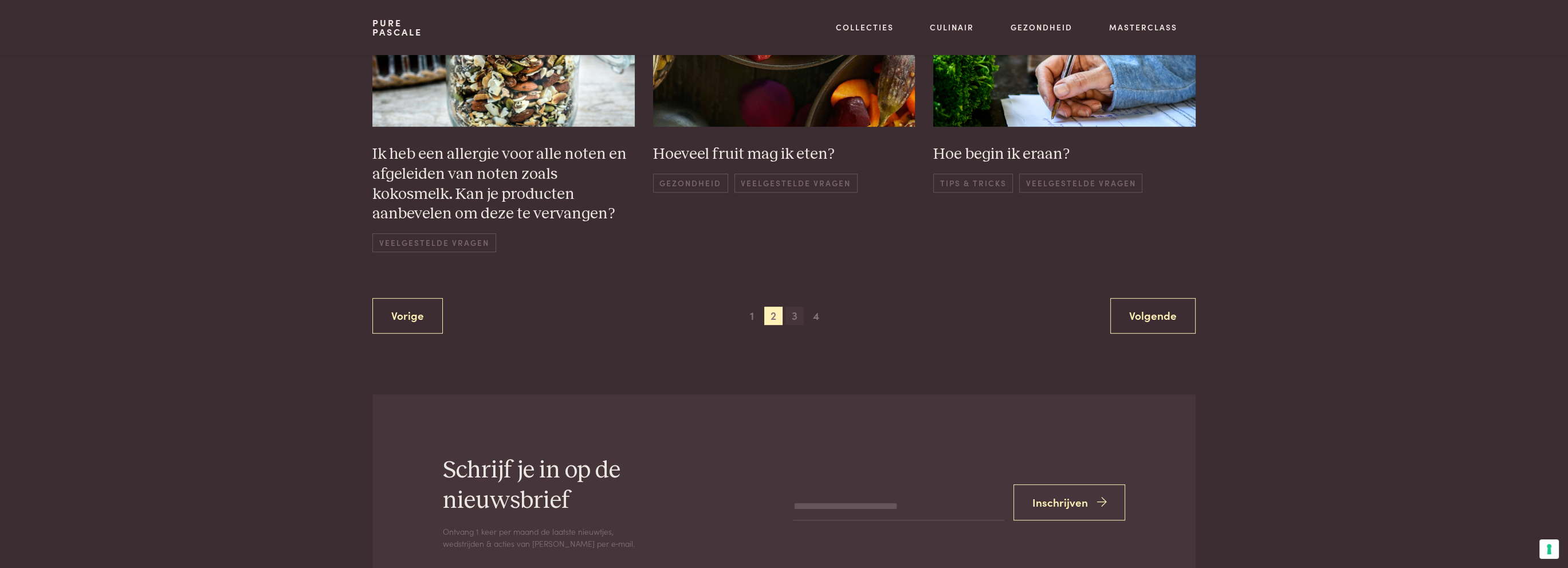
click at [796, 314] on span "3" at bounding box center [795, 316] width 18 height 18
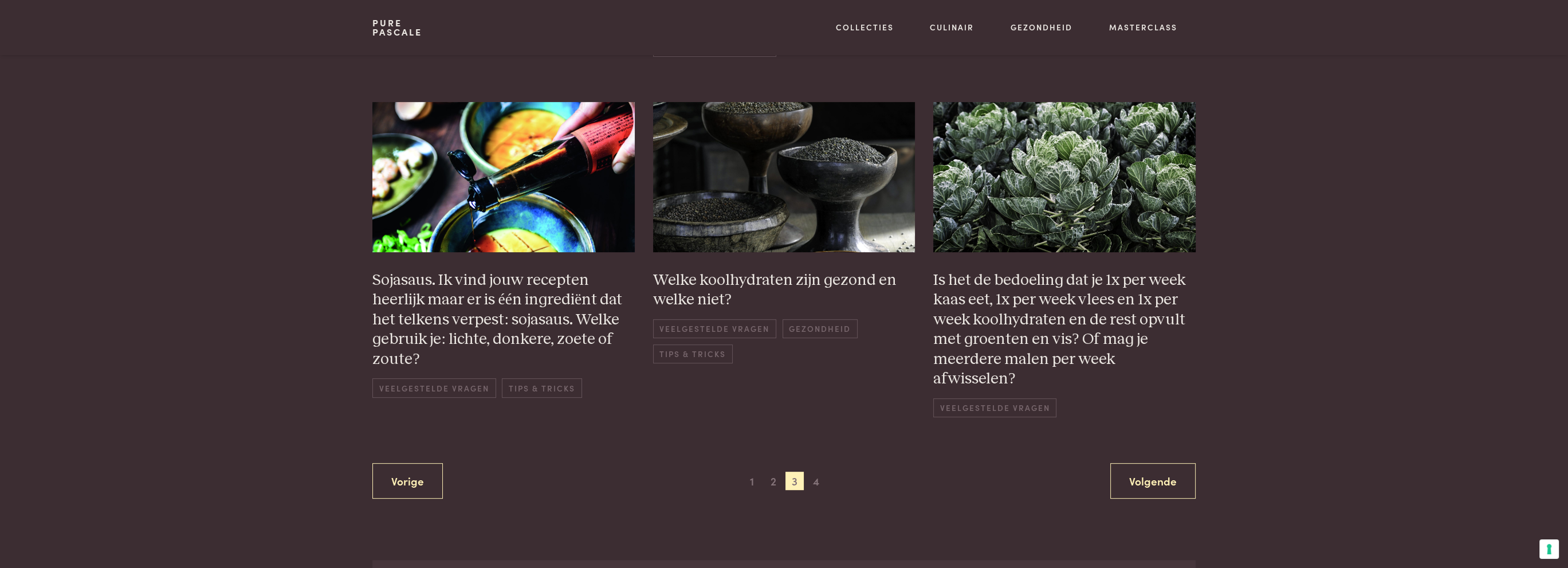
scroll to position [909, 0]
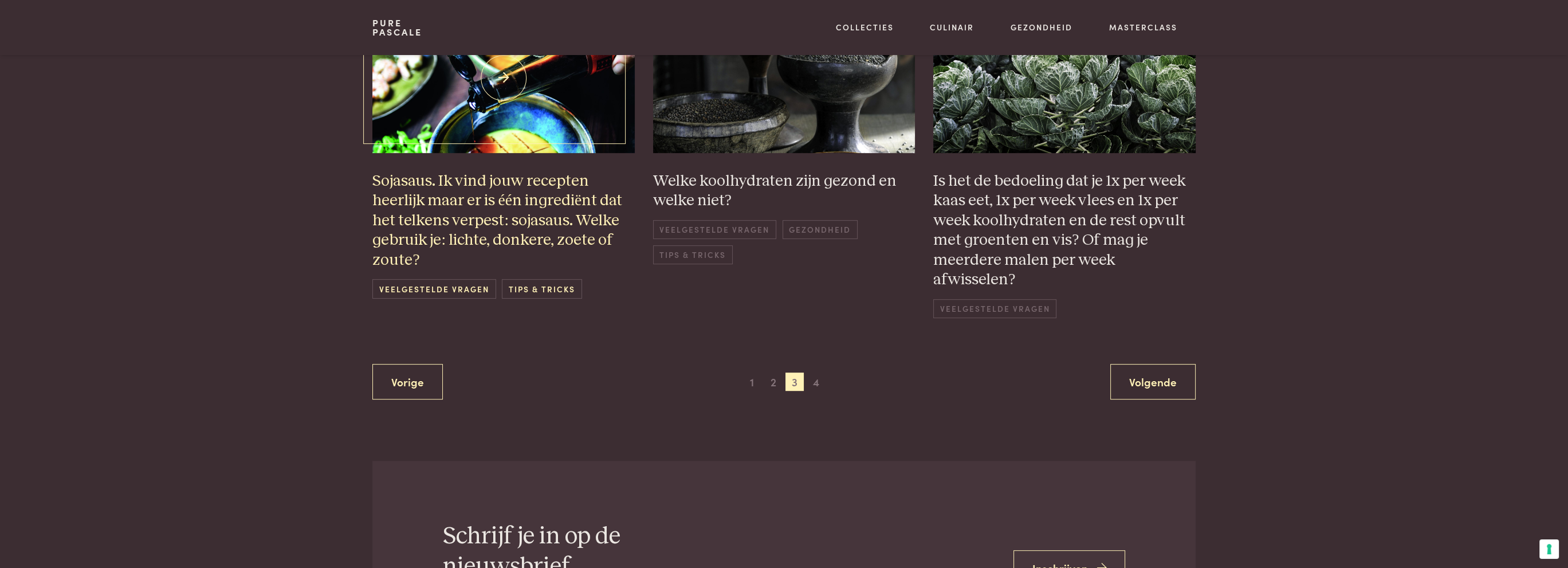
click at [463, 214] on h3 "Sojasaus. Ik vind jouw recepten heerlijk maar er is één ingrediënt dat het telk…" at bounding box center [503, 221] width 262 height 99
click at [815, 383] on span "4" at bounding box center [816, 382] width 18 height 18
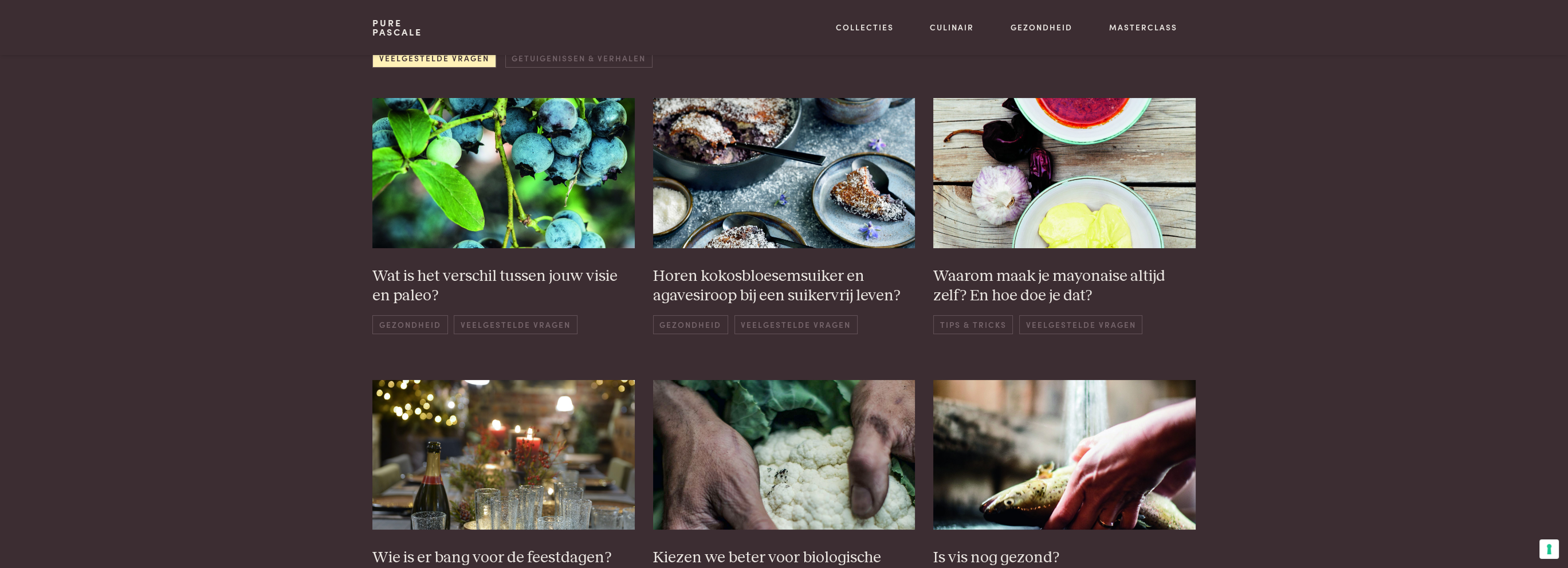
scroll to position [221, 0]
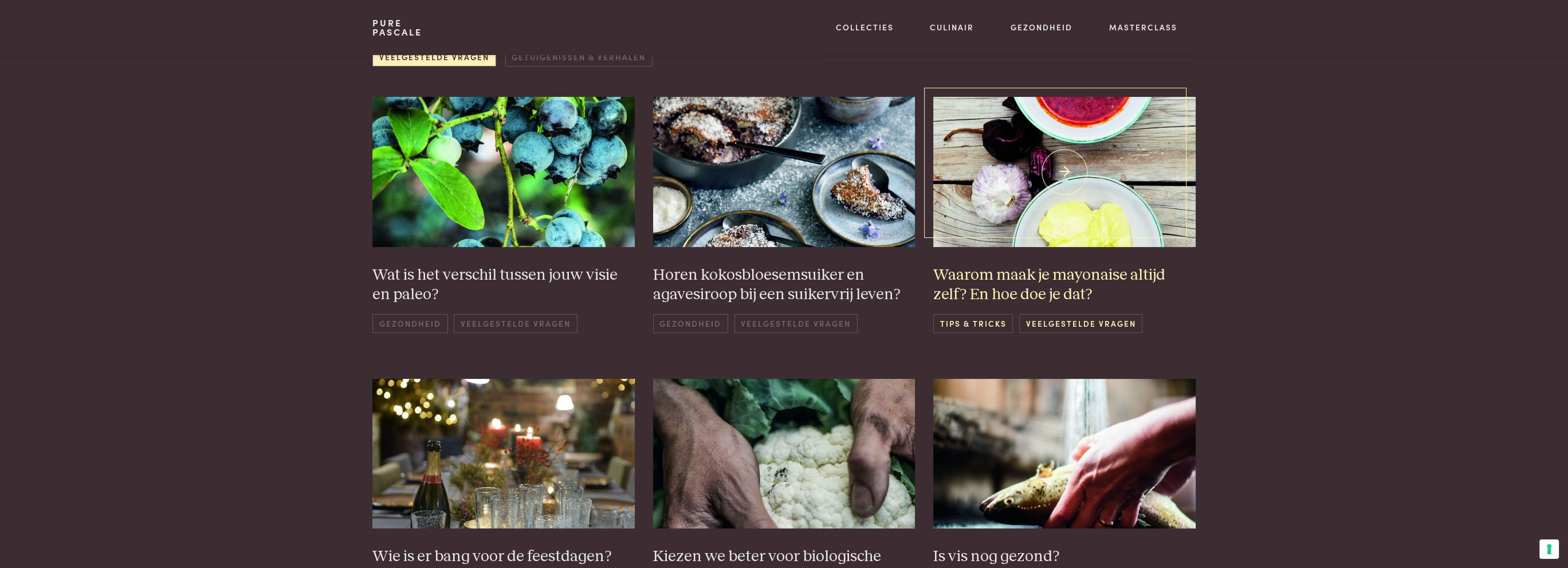
click at [1097, 173] on img at bounding box center [1064, 172] width 262 height 150
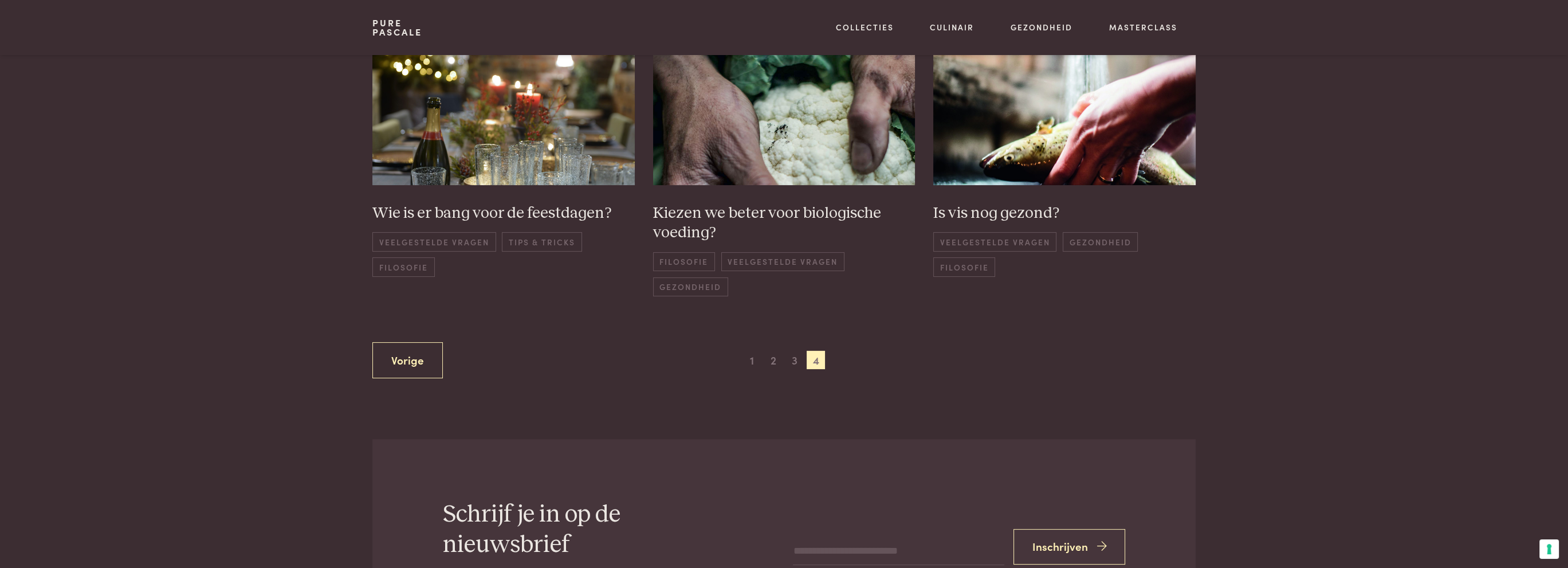
scroll to position [565, 0]
click at [756, 355] on span "1" at bounding box center [753, 359] width 18 height 18
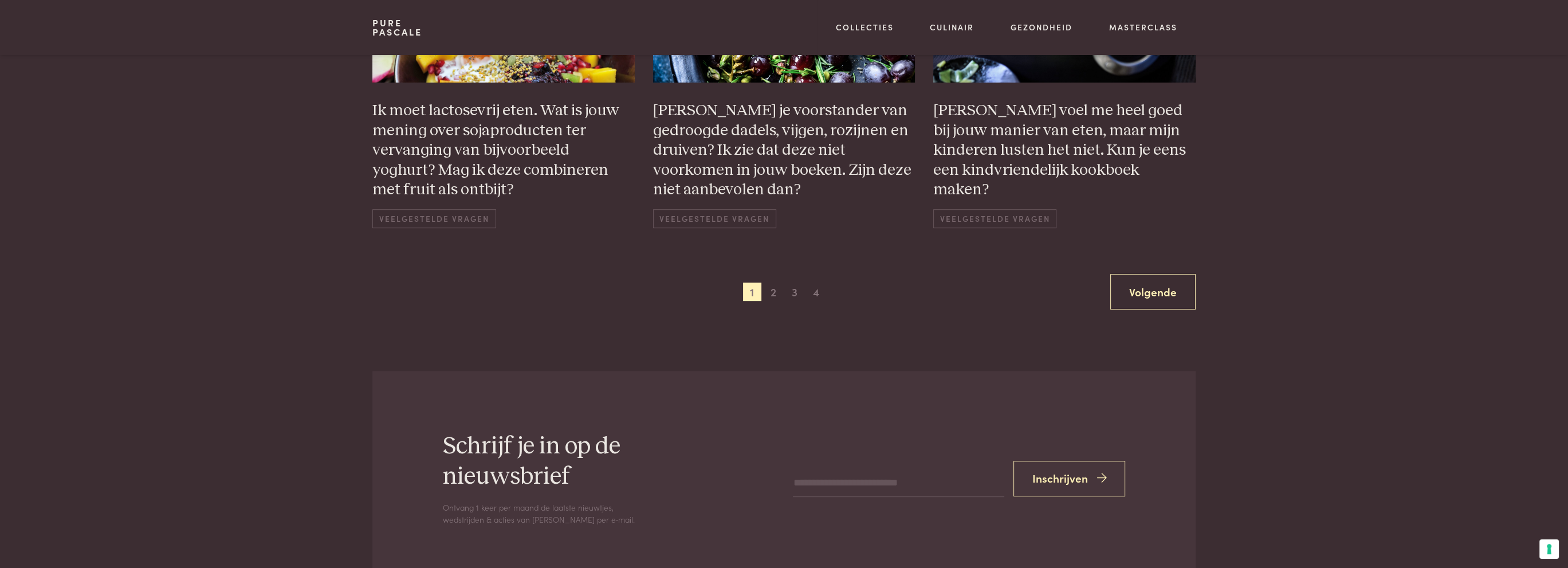
scroll to position [1024, 0]
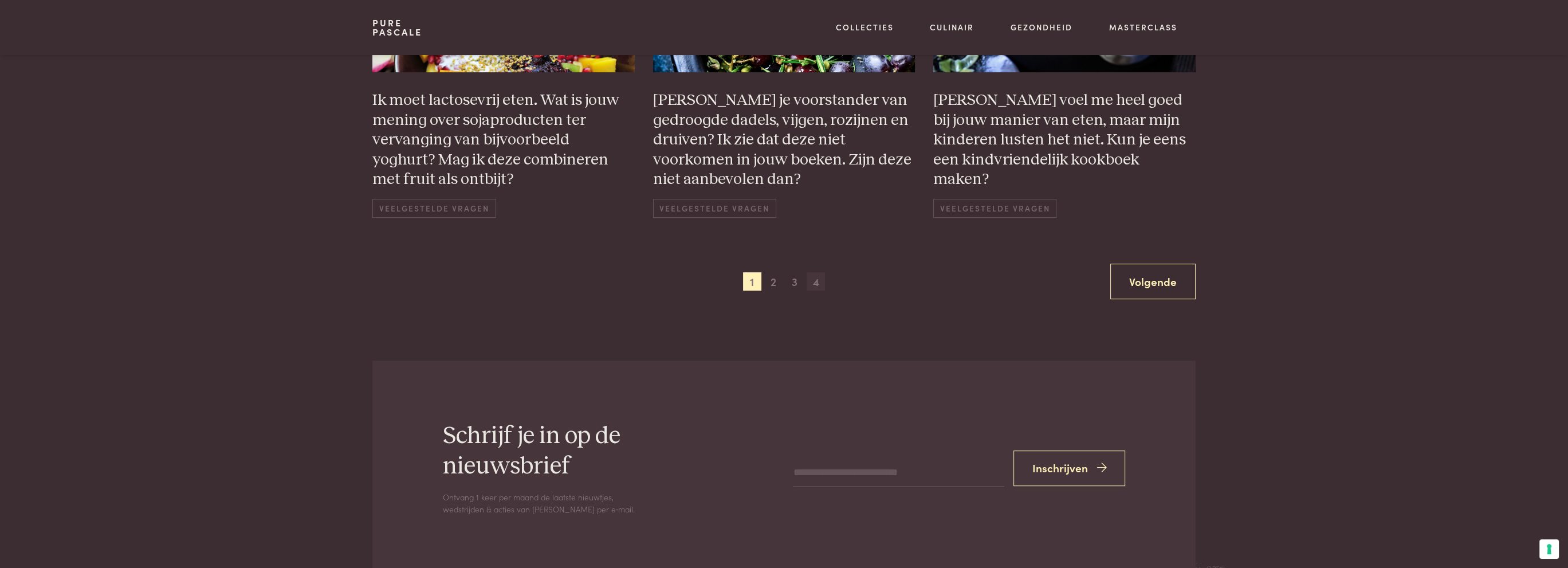
click at [817, 281] on span "4" at bounding box center [816, 281] width 18 height 18
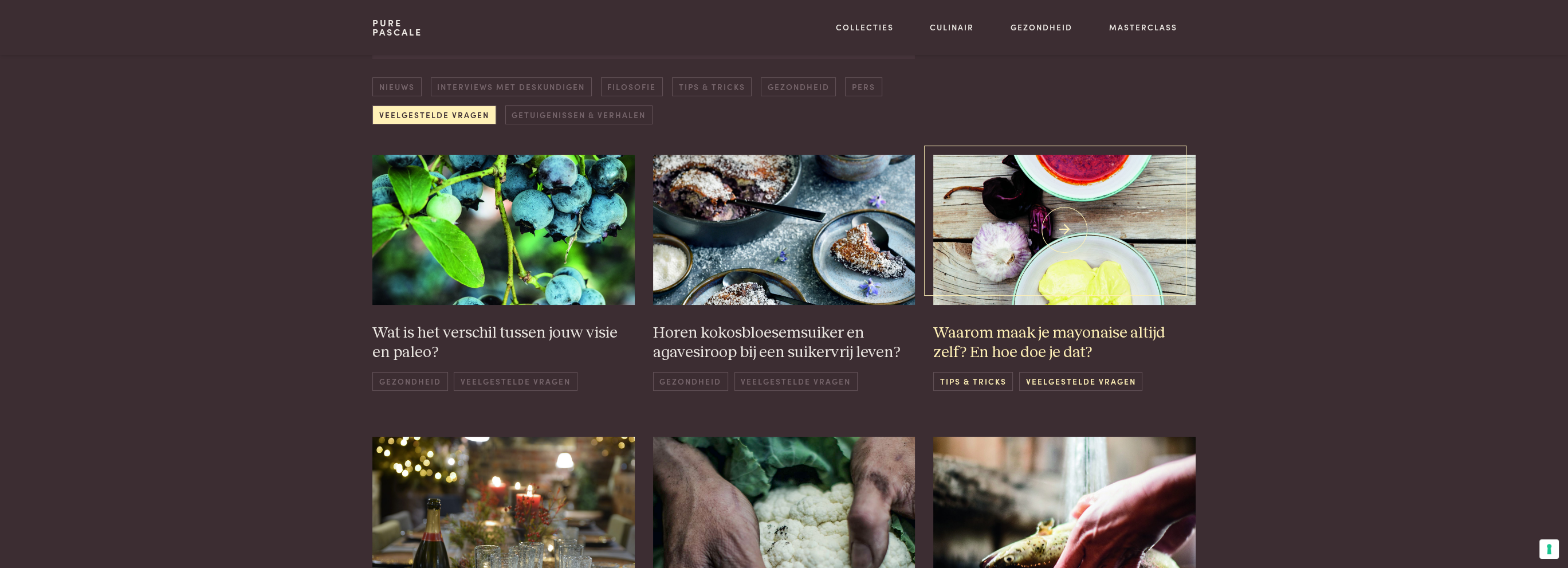
scroll to position [164, 0]
click at [1005, 228] on img at bounding box center [1064, 229] width 262 height 150
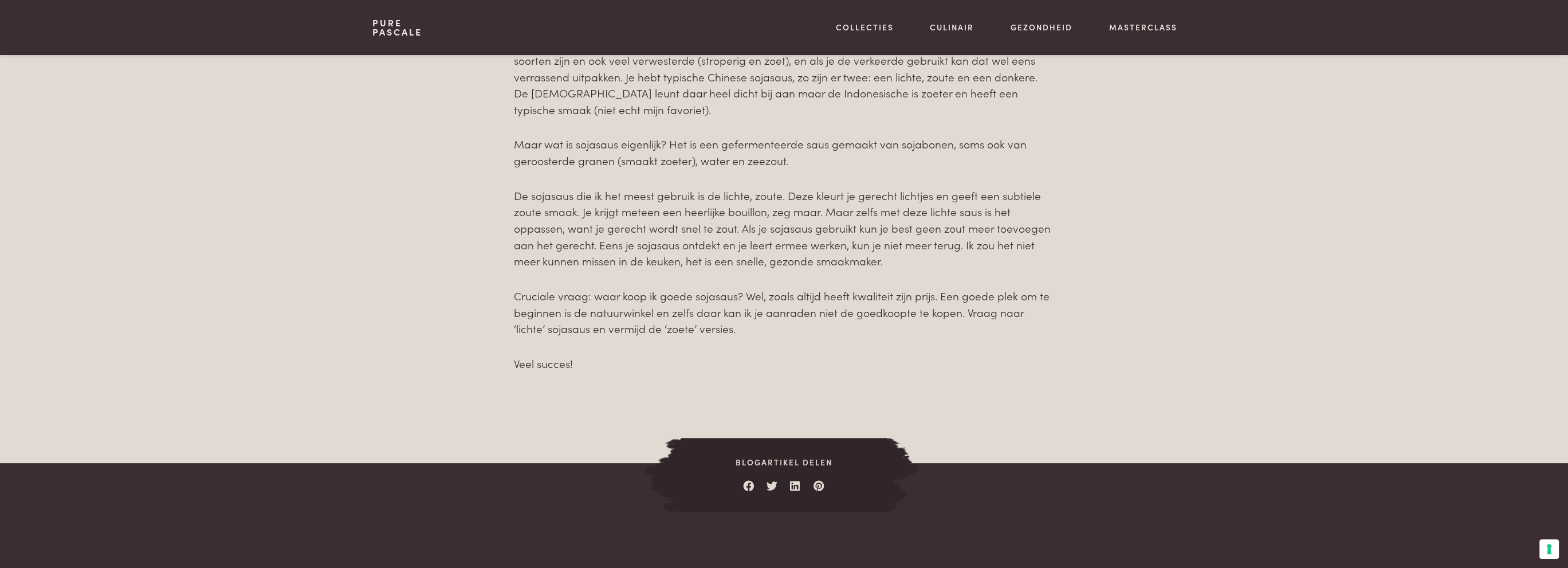
scroll to position [631, 0]
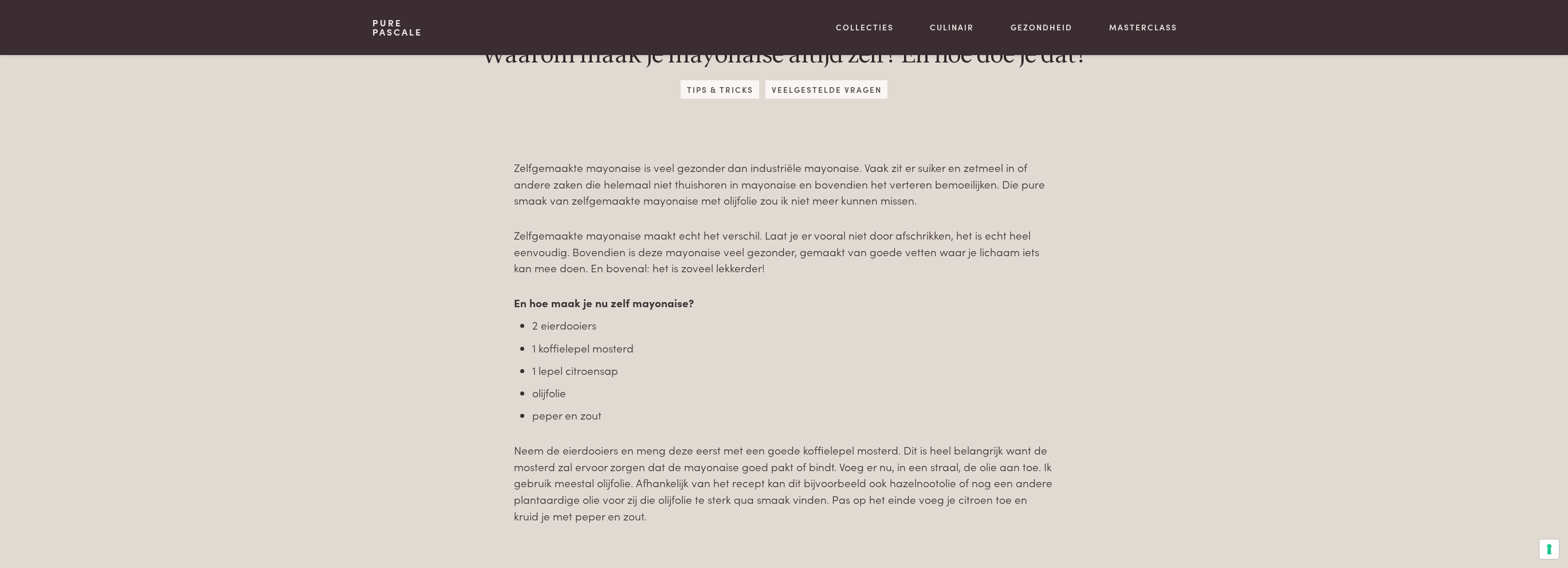
scroll to position [458, 0]
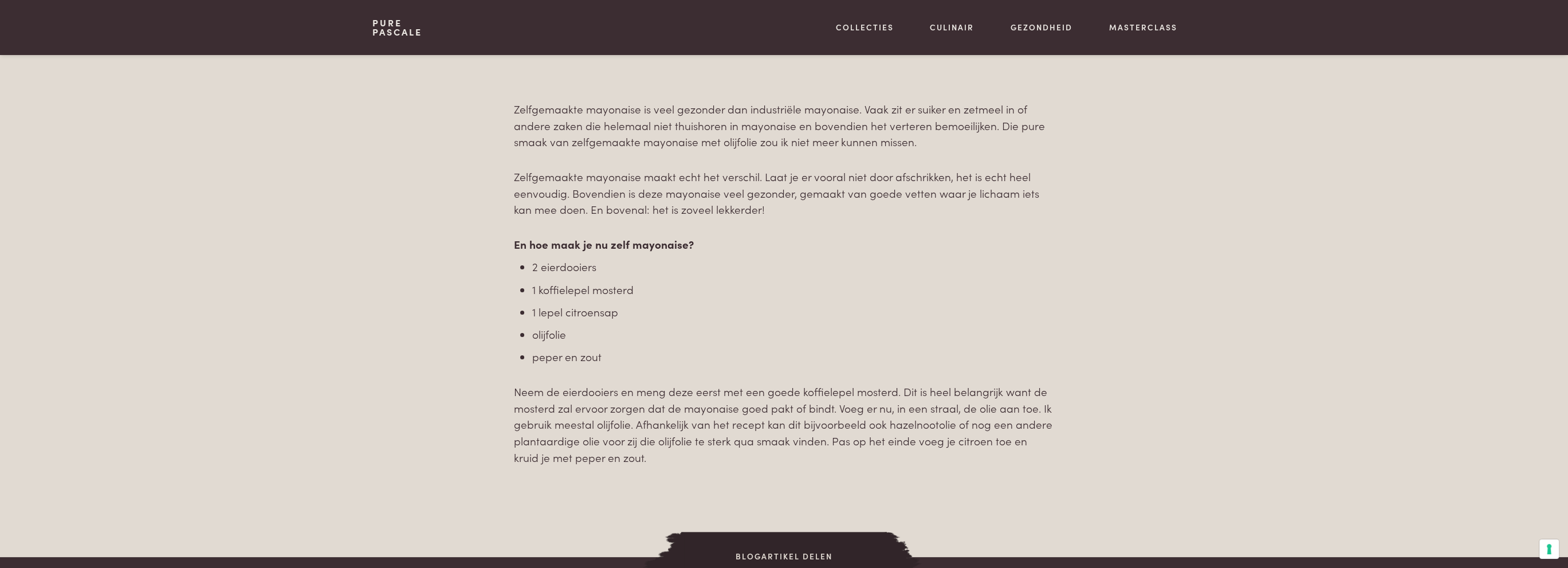
scroll to position [516, 0]
